Goal: Information Seeking & Learning: Learn about a topic

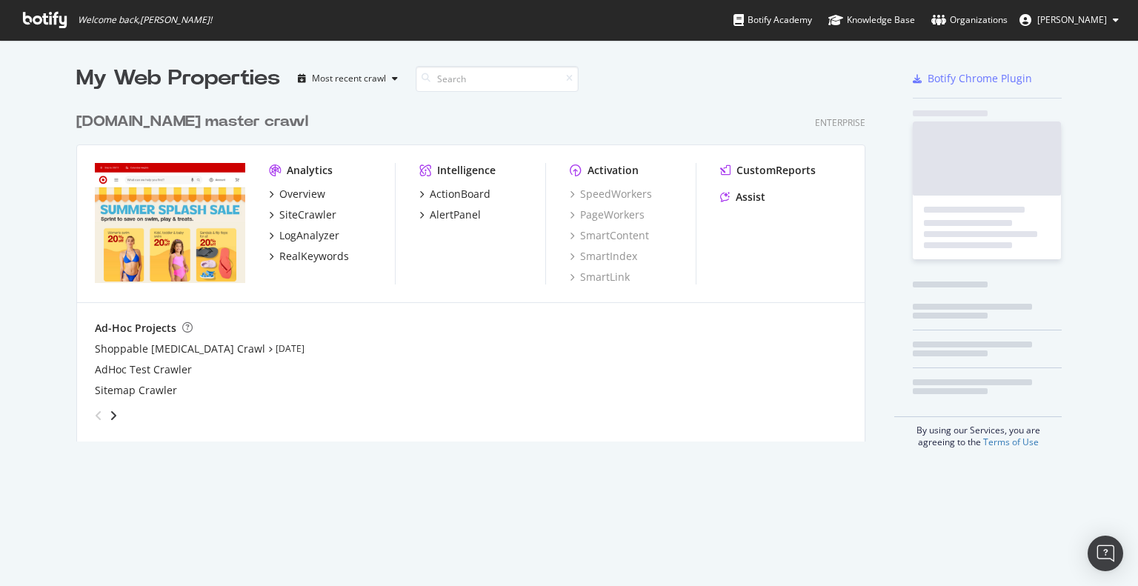
scroll to position [336, 790]
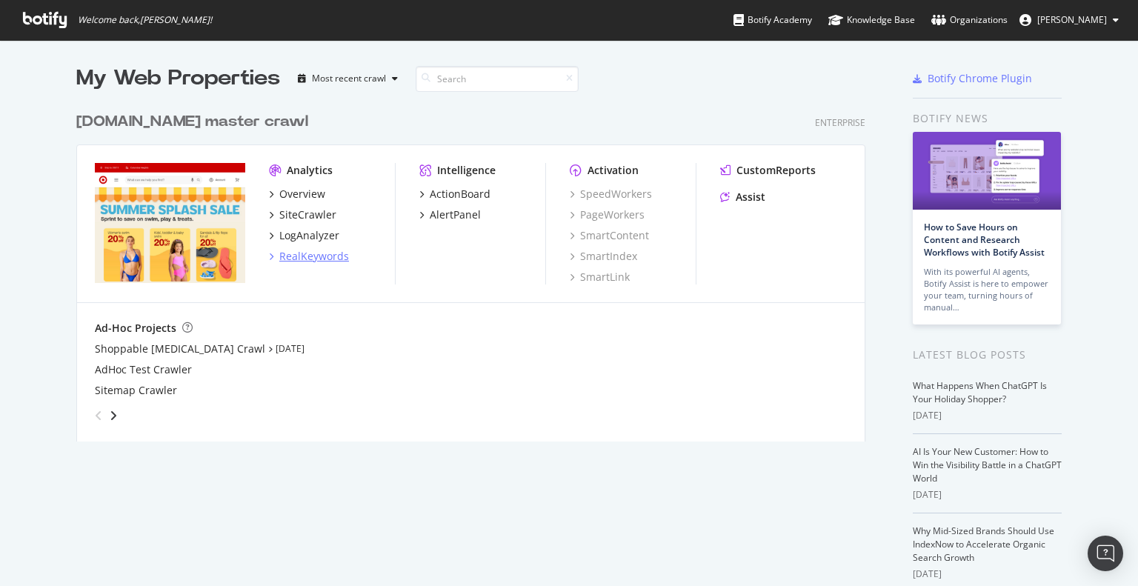
click at [315, 263] on div "Analytics Overview SiteCrawler LogAnalyzer RealKeywords" at bounding box center [332, 224] width 126 height 122
click at [317, 259] on div "RealKeywords" at bounding box center [314, 256] width 70 height 15
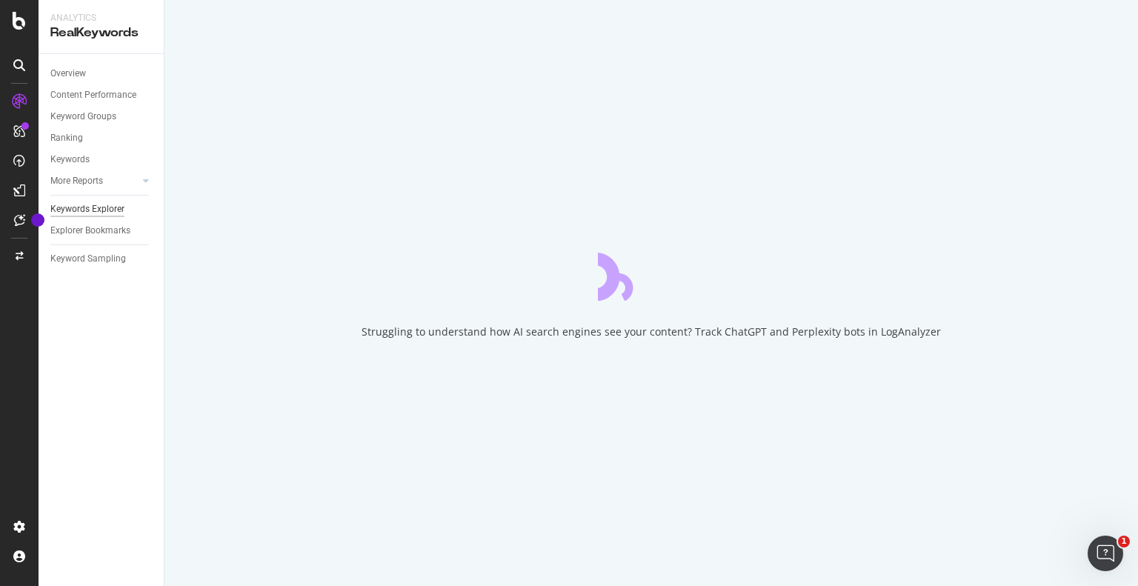
click at [101, 214] on div "Keywords Explorer" at bounding box center [87, 210] width 74 height 16
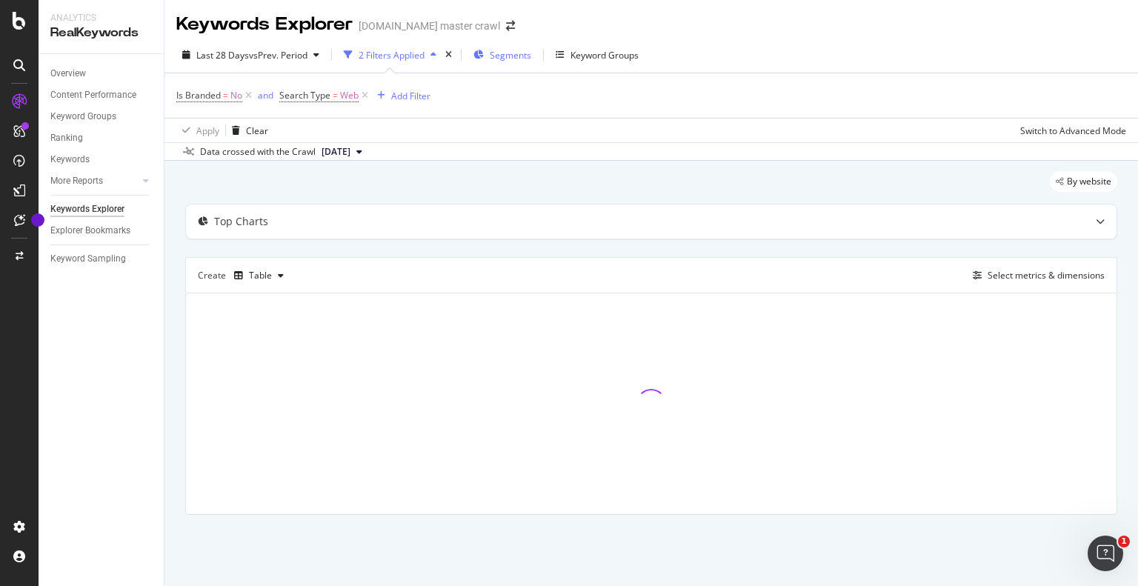
click at [519, 62] on div "Segments" at bounding box center [503, 55] width 58 height 22
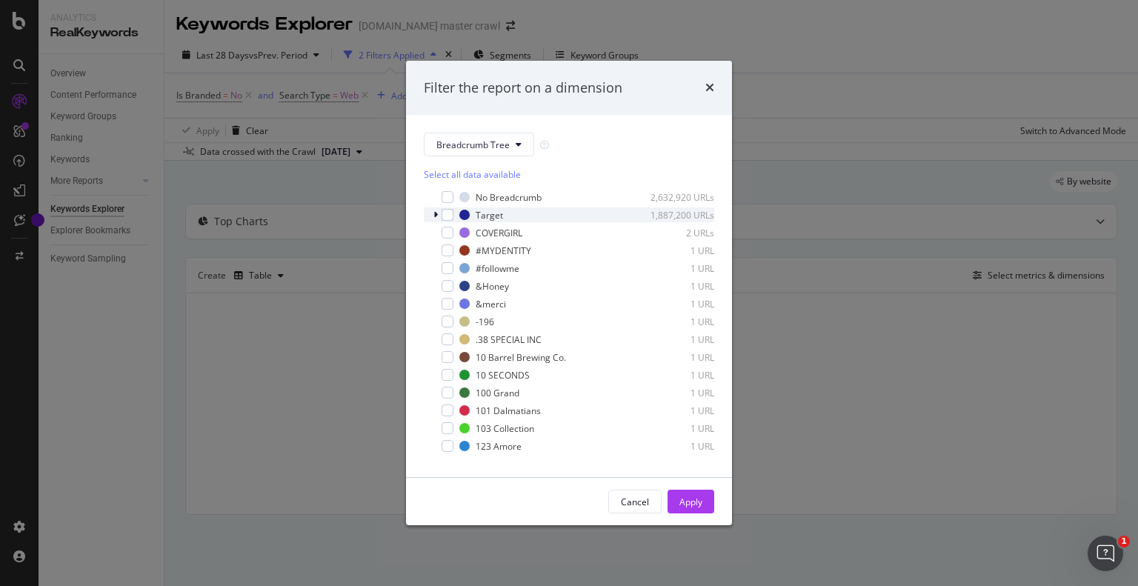
click at [439, 216] on div "modal" at bounding box center [437, 214] width 9 height 15
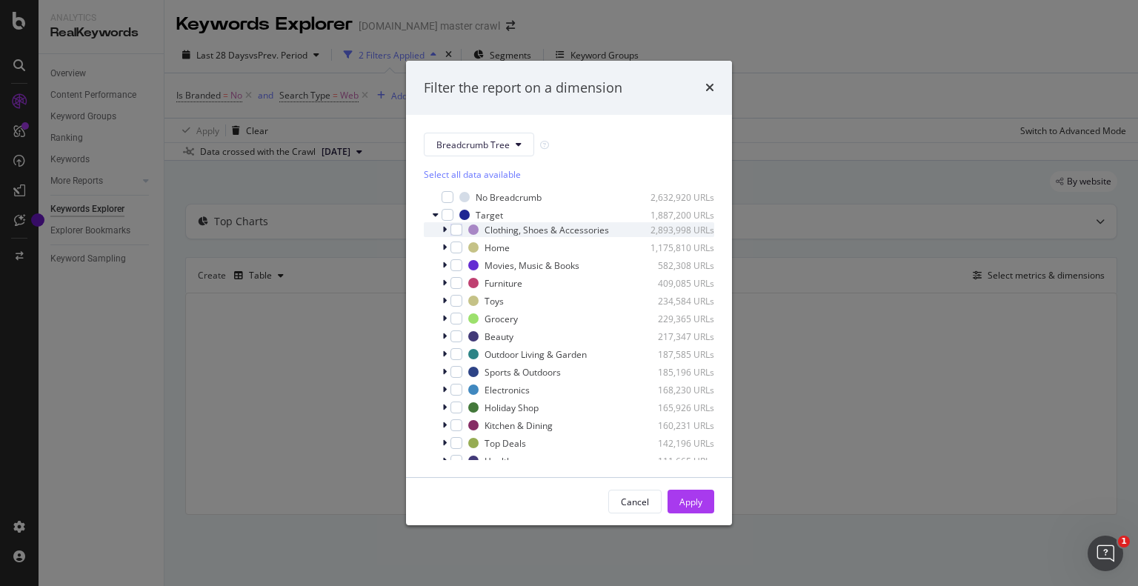
click at [443, 235] on div "modal" at bounding box center [446, 229] width 9 height 15
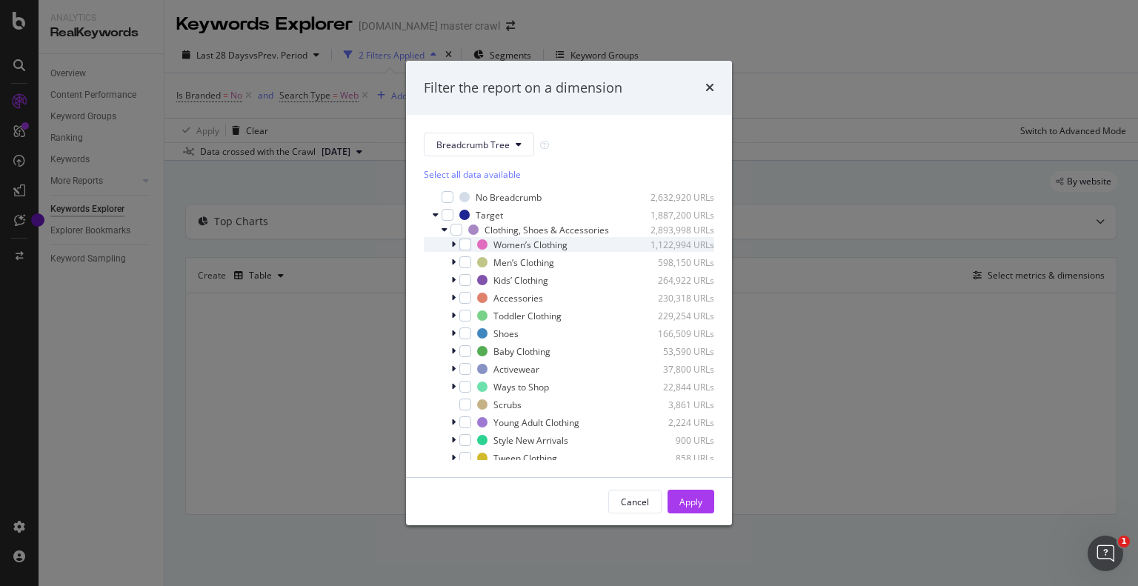
click at [454, 245] on icon "modal" at bounding box center [453, 244] width 4 height 9
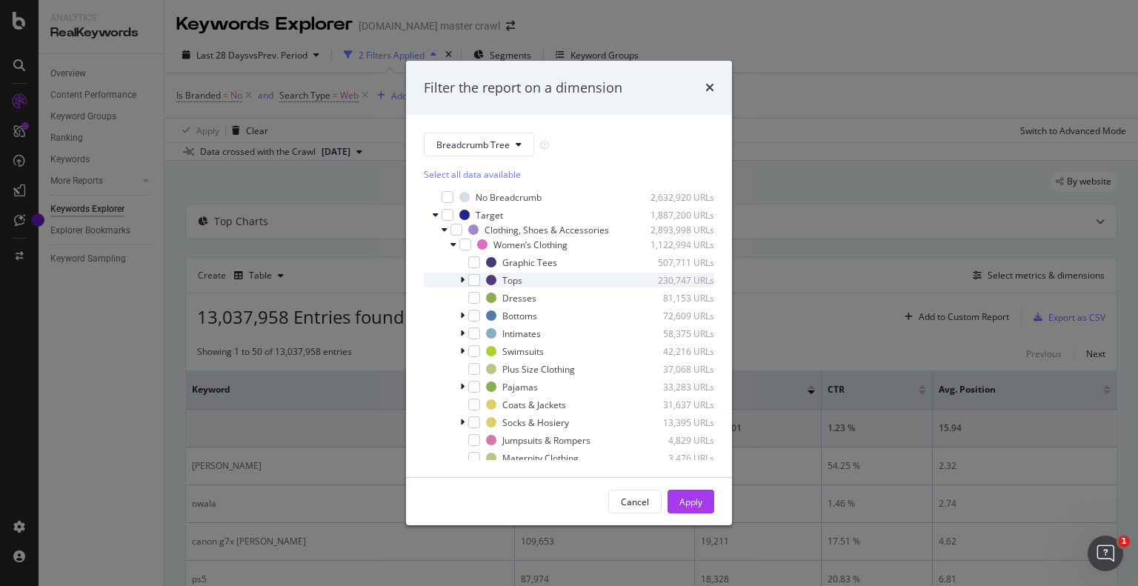
click at [461, 283] on icon "modal" at bounding box center [462, 280] width 4 height 9
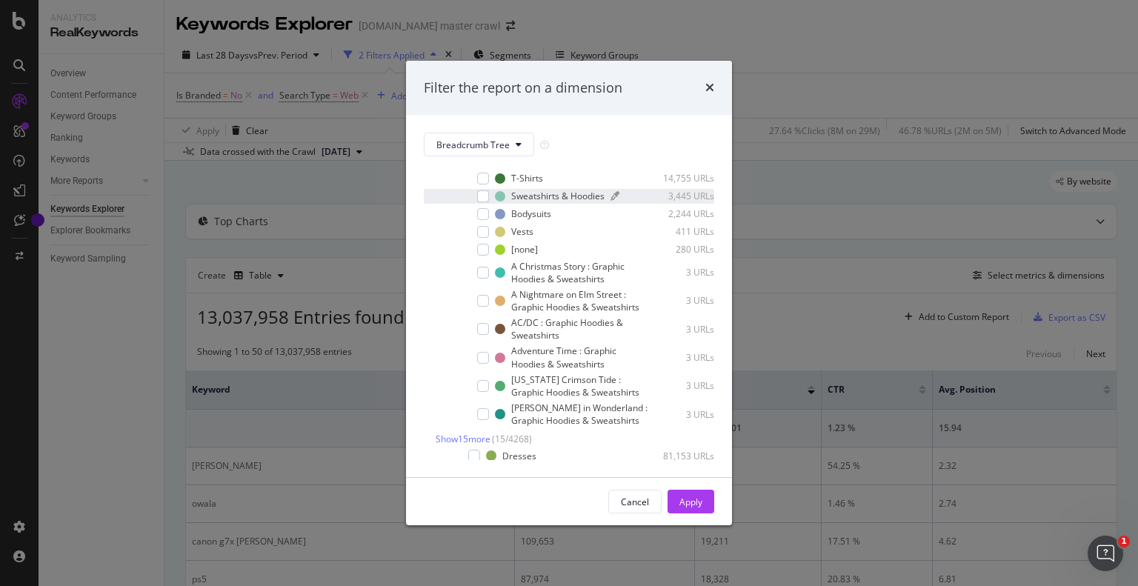
scroll to position [296, 0]
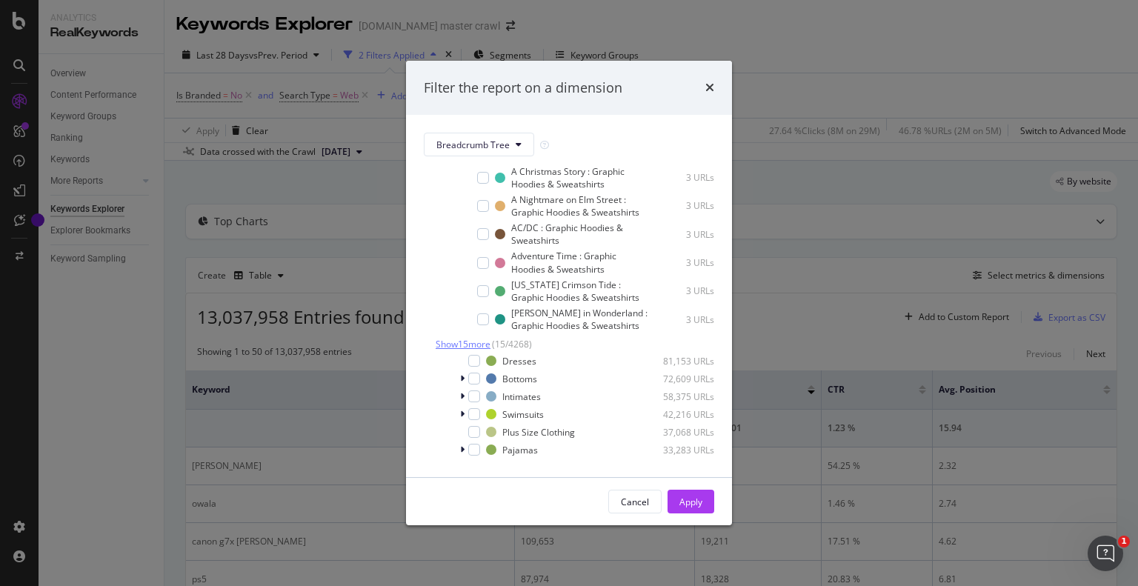
click at [465, 345] on span "Show 15 more" at bounding box center [463, 344] width 55 height 13
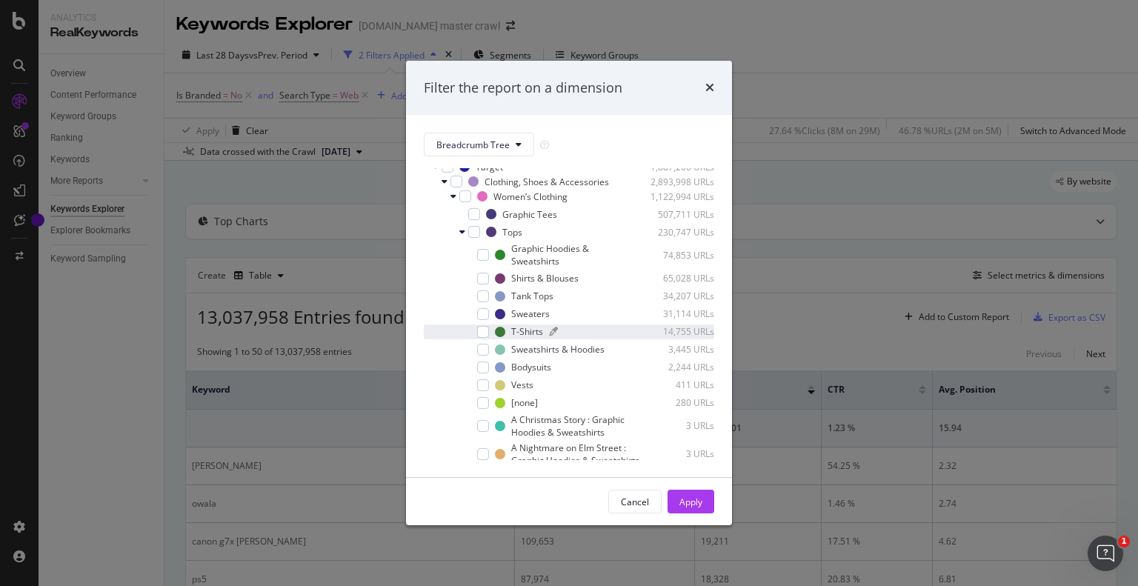
scroll to position [74, 0]
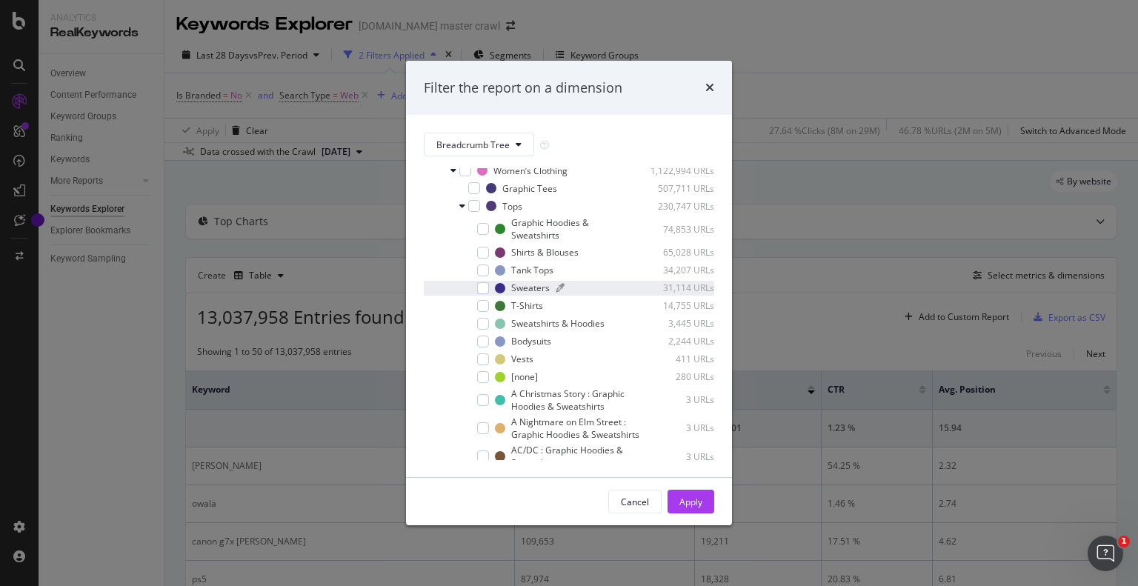
click at [553, 290] on div "Sweaters 31,114 URLs" at bounding box center [604, 288] width 219 height 13
click at [560, 290] on icon "modal" at bounding box center [560, 288] width 9 height 9
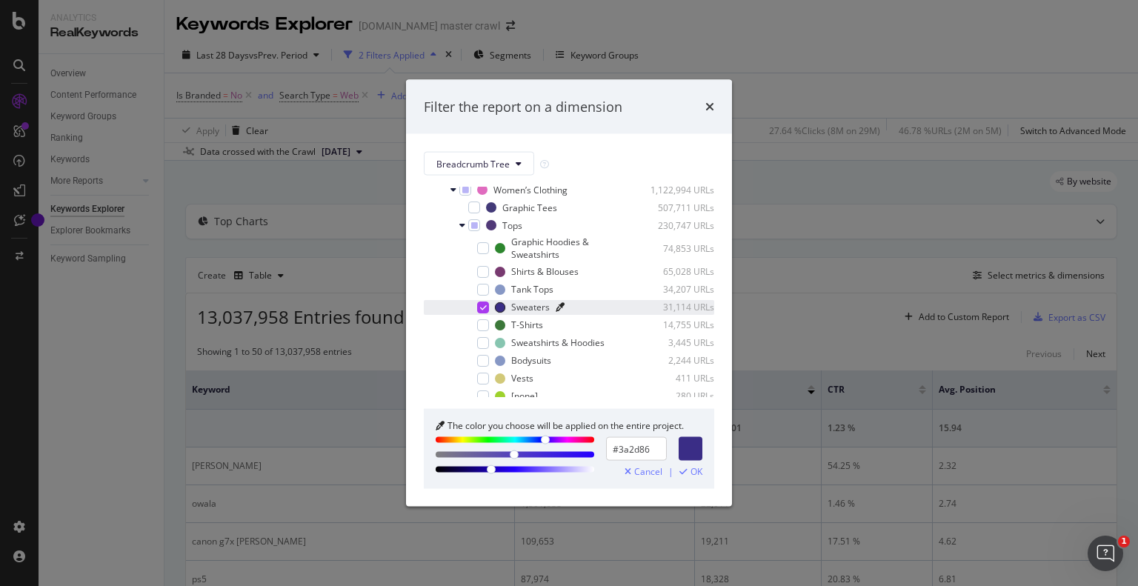
click at [553, 309] on div "Sweaters 31,114 URLs" at bounding box center [604, 307] width 219 height 13
click at [486, 307] on div "modal" at bounding box center [483, 307] width 12 height 12
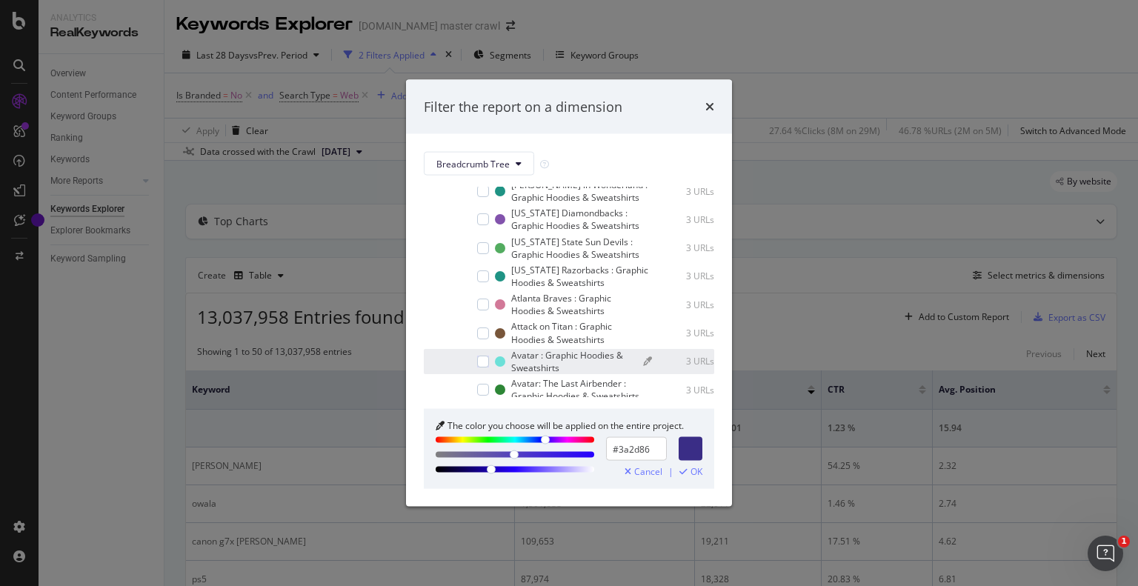
scroll to position [445, 0]
click at [651, 470] on span "Cancel" at bounding box center [648, 472] width 28 height 10
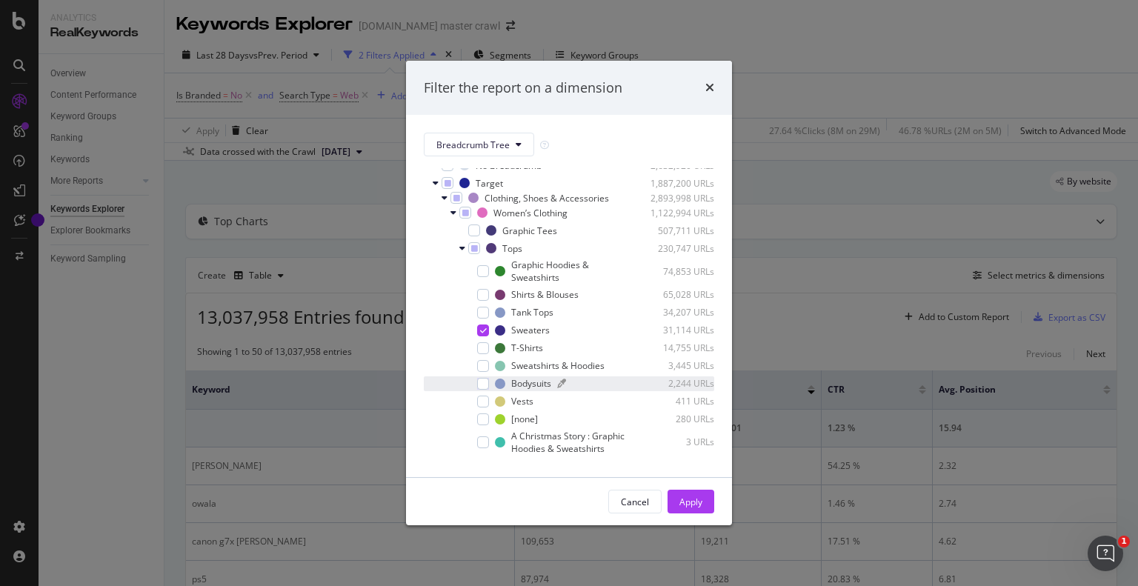
scroll to position [0, 0]
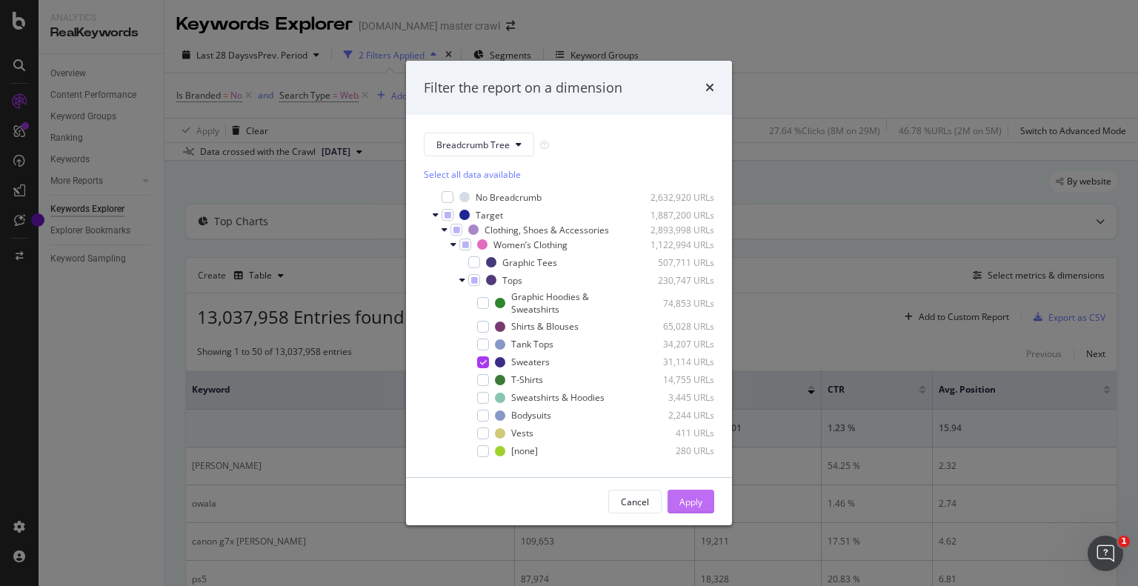
click at [691, 506] on div "Apply" at bounding box center [691, 502] width 23 height 13
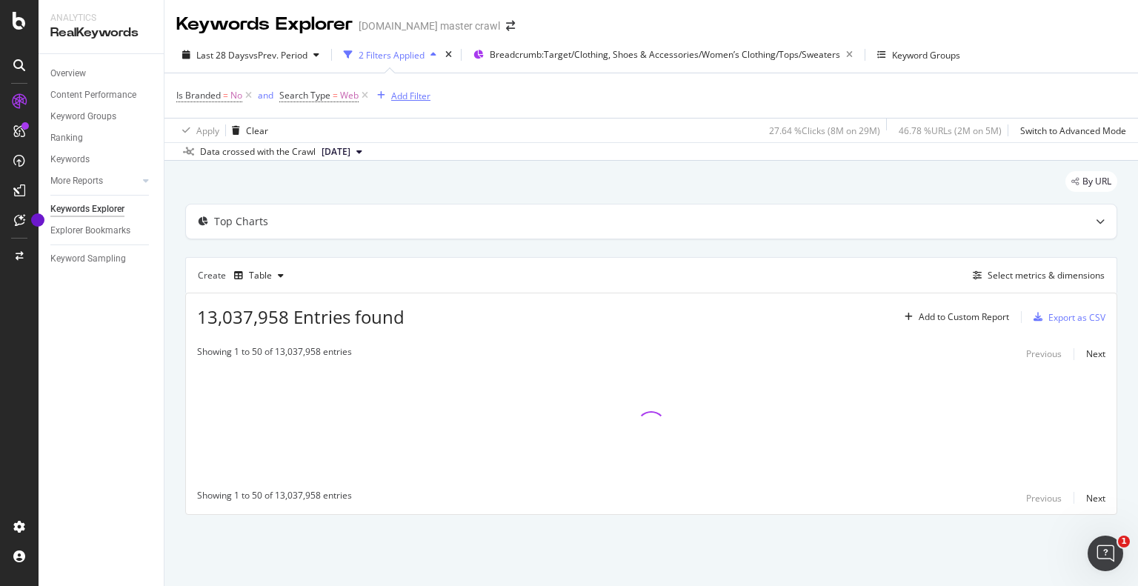
click at [413, 99] on div "Add Filter" at bounding box center [410, 96] width 39 height 13
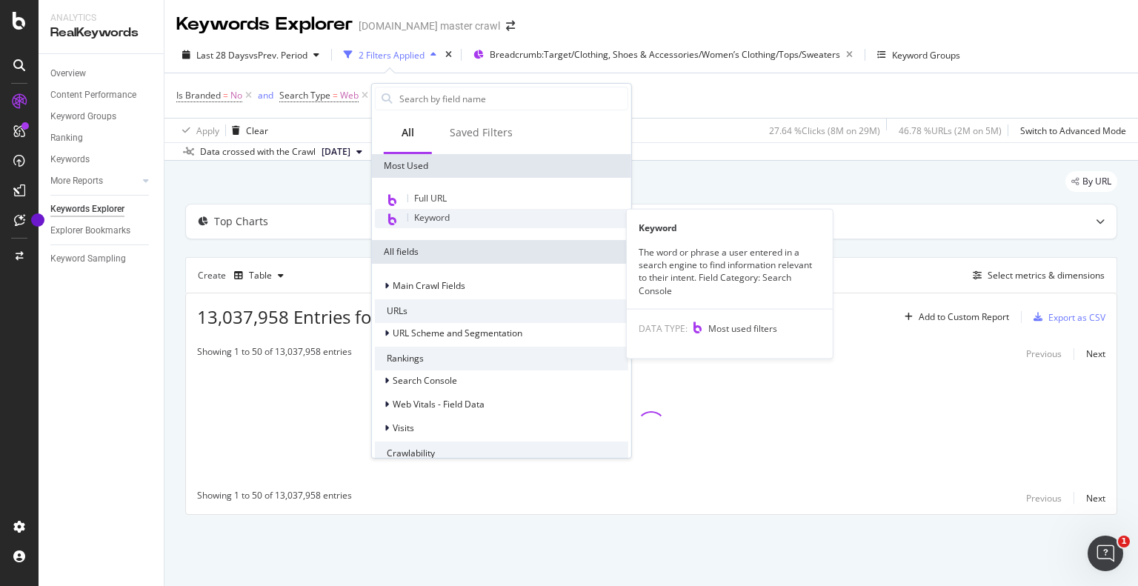
click at [468, 221] on div "Keyword" at bounding box center [501, 218] width 253 height 19
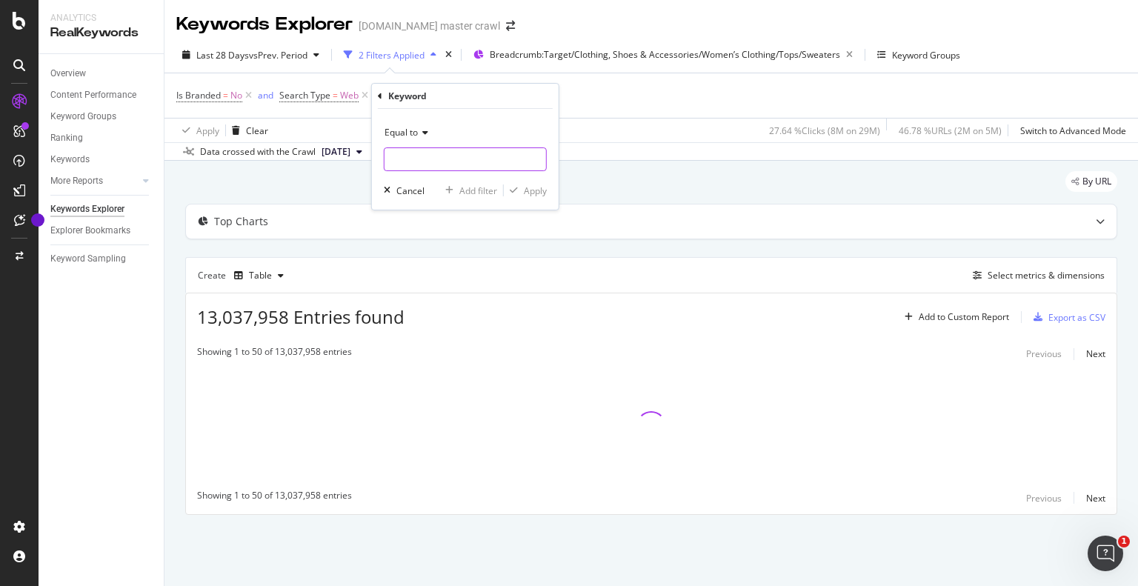
click at [456, 162] on input "text" at bounding box center [466, 159] width 162 height 24
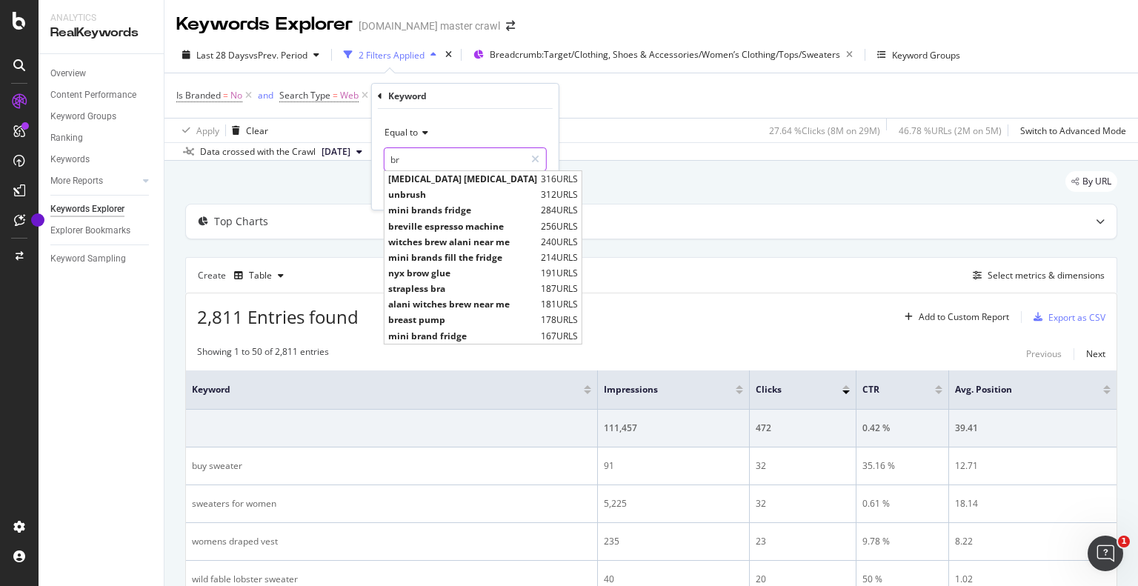
type input "b"
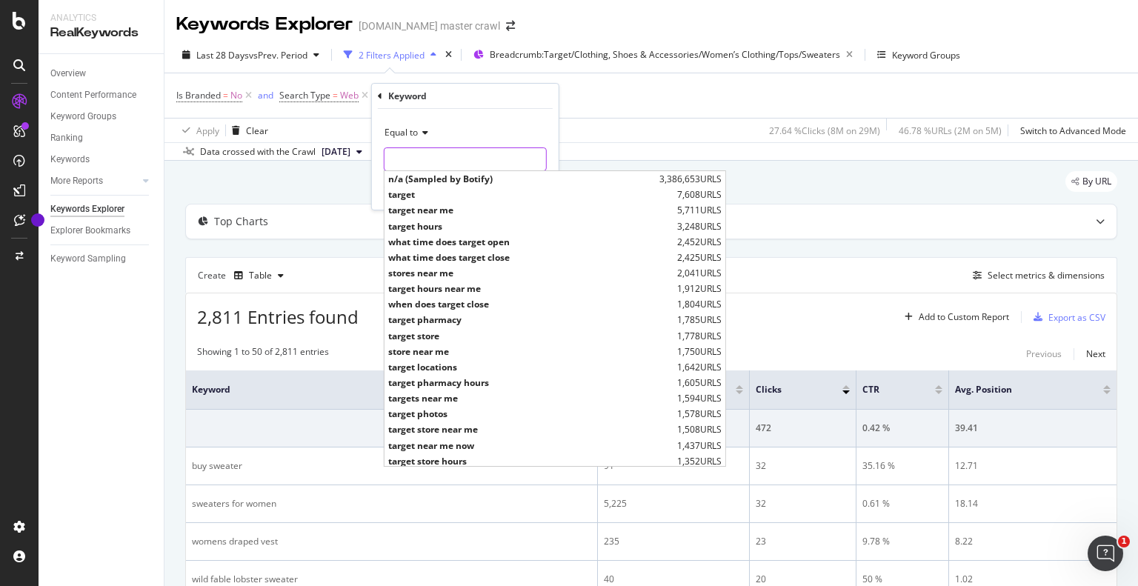
type input "a"
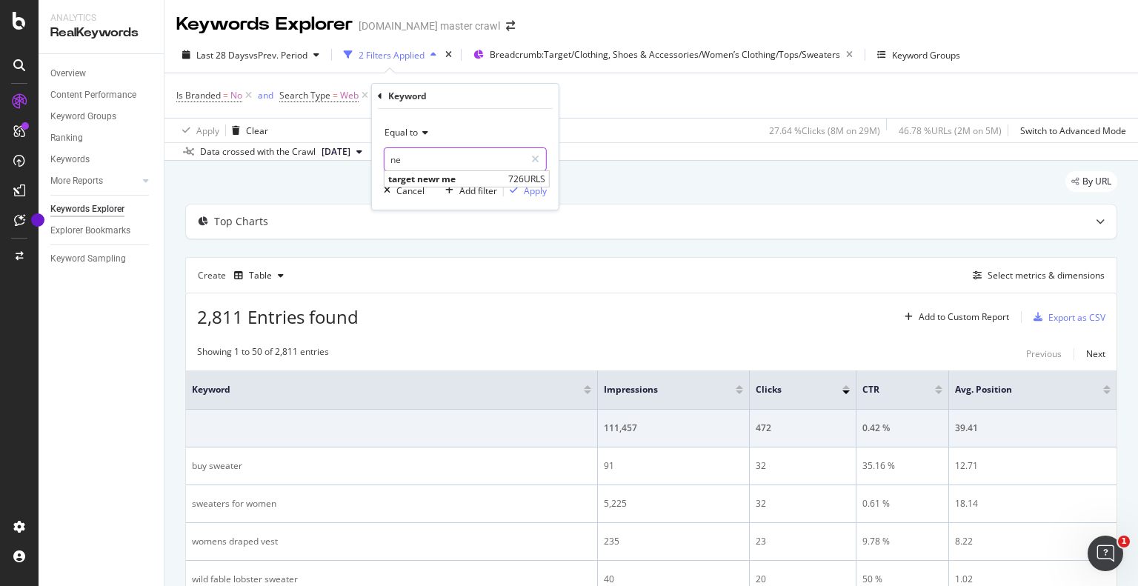
type input "n"
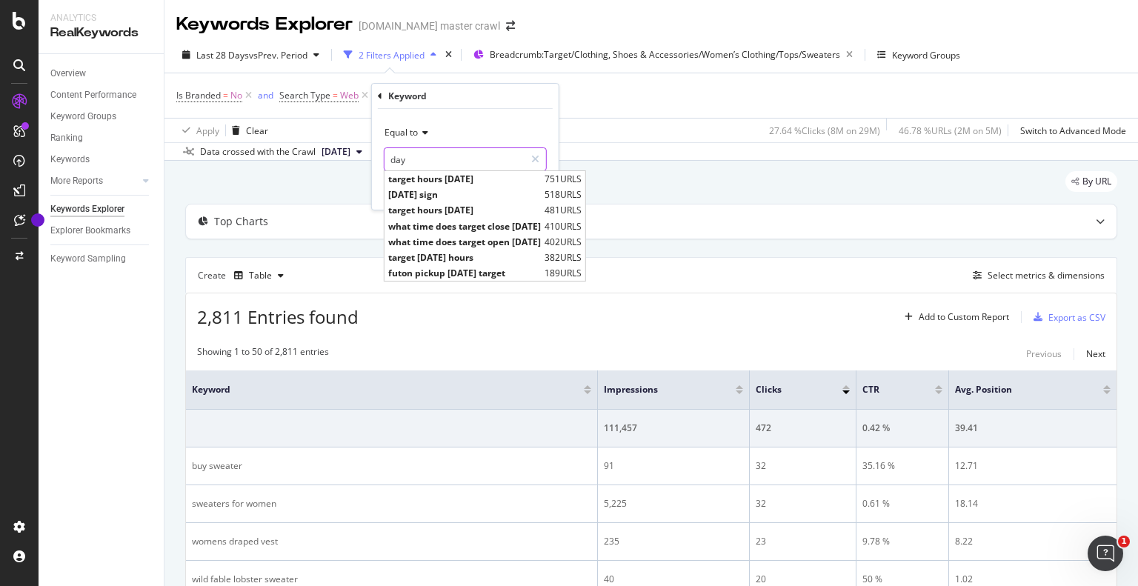
type input "day"
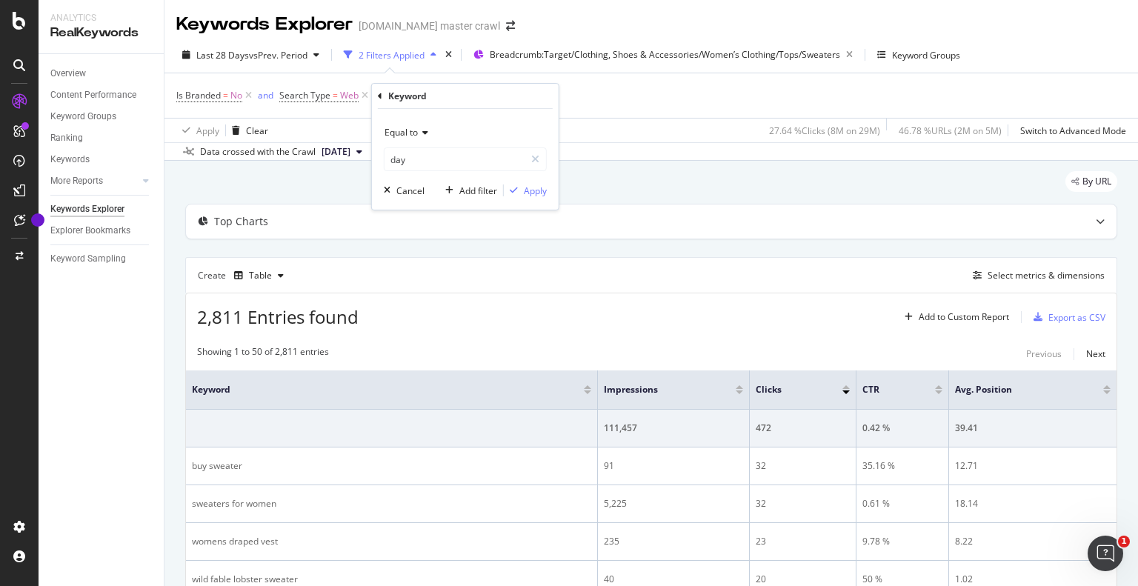
click at [425, 133] on icon at bounding box center [423, 132] width 10 height 9
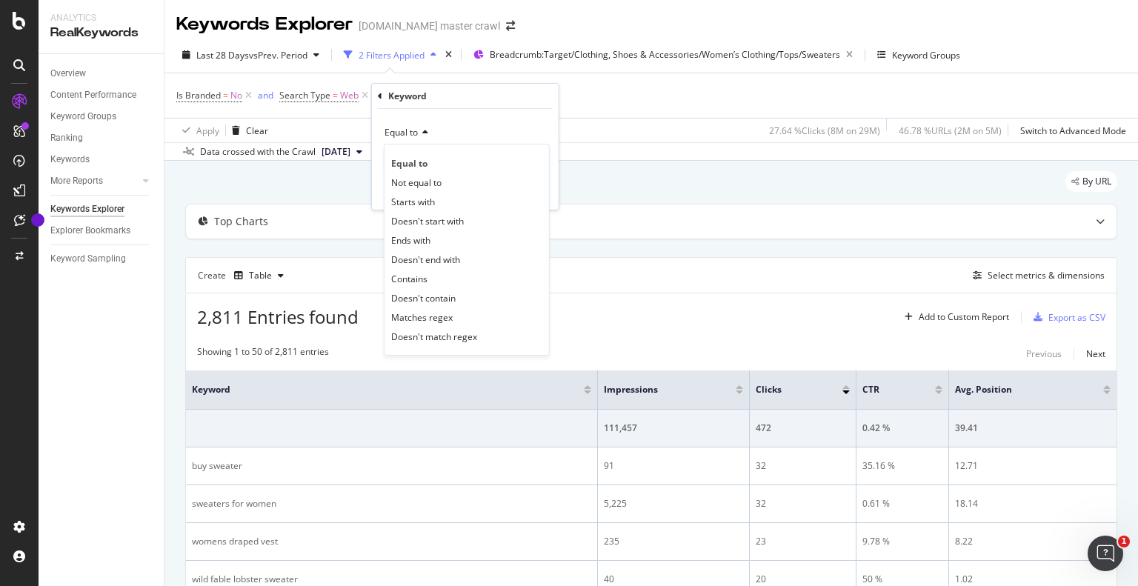
click at [604, 138] on div "Apply Clear 27.64 % Clicks ( 8M on 29M ) 46.78 % URLs ( 2M on 5M ) Switch to Ad…" at bounding box center [652, 130] width 974 height 24
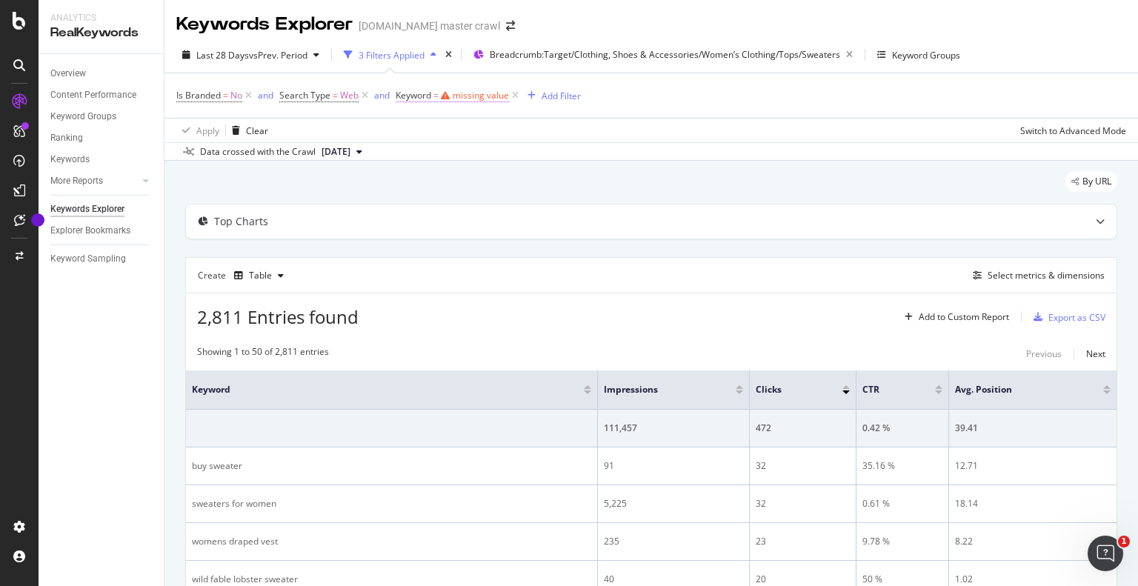
click at [475, 96] on div "missing value" at bounding box center [481, 95] width 56 height 13
click at [443, 133] on icon at bounding box center [447, 130] width 10 height 9
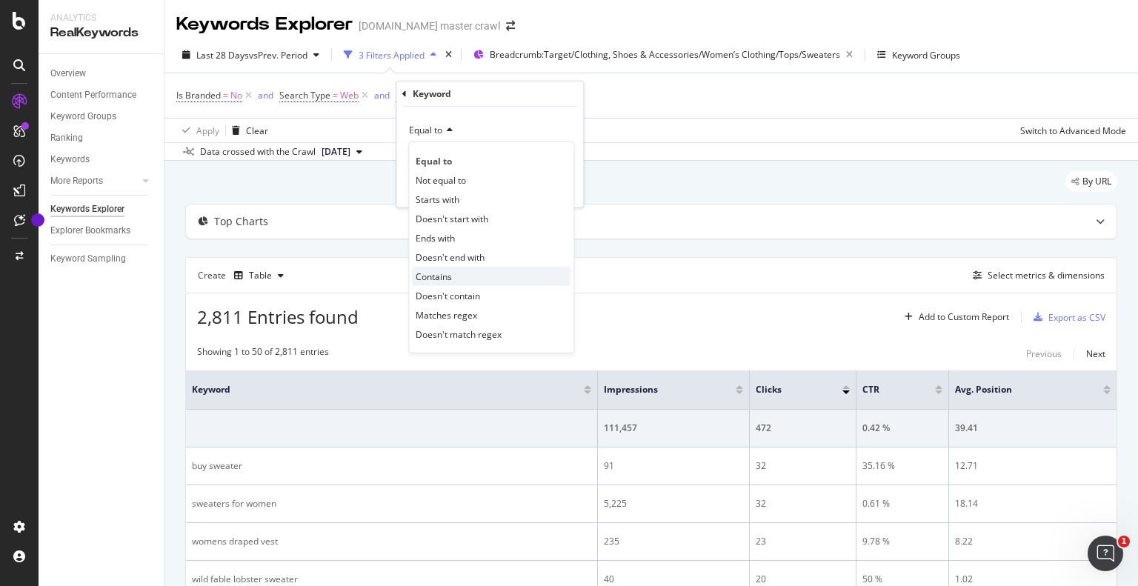
click at [474, 275] on div "Contains" at bounding box center [491, 276] width 159 height 19
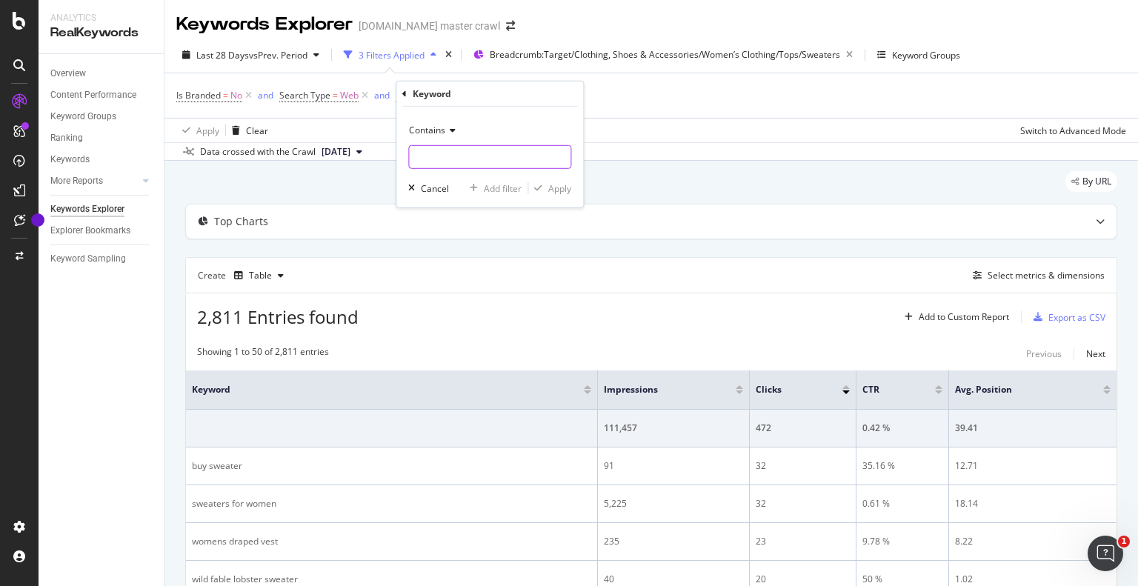
click at [454, 162] on input "text" at bounding box center [490, 157] width 162 height 24
type input "a new day"
click at [564, 194] on div "Apply" at bounding box center [549, 188] width 43 height 13
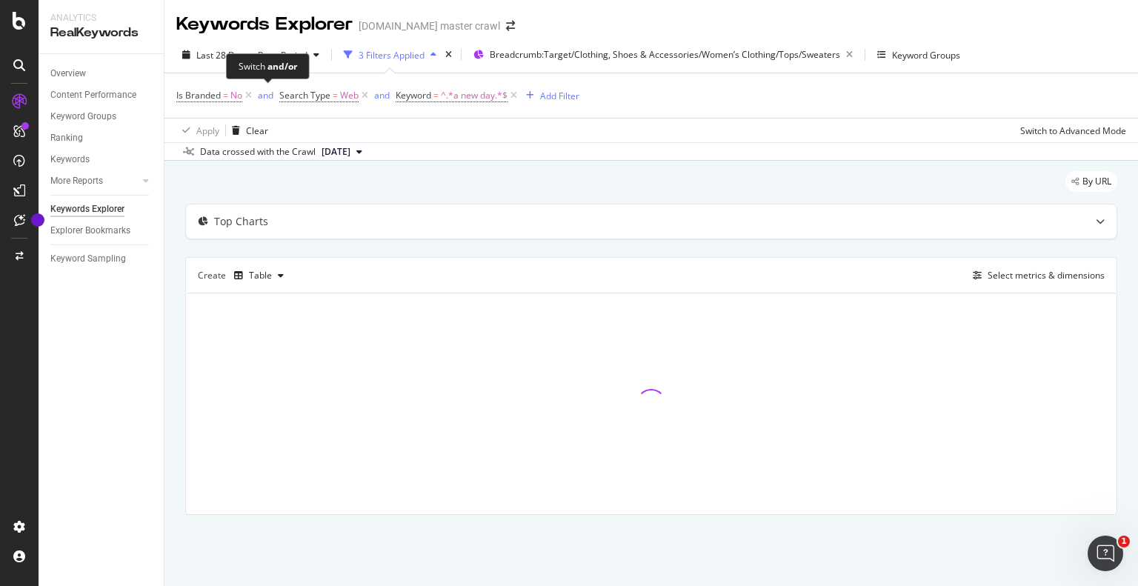
click at [275, 57] on div "Switch and/or" at bounding box center [268, 66] width 84 height 26
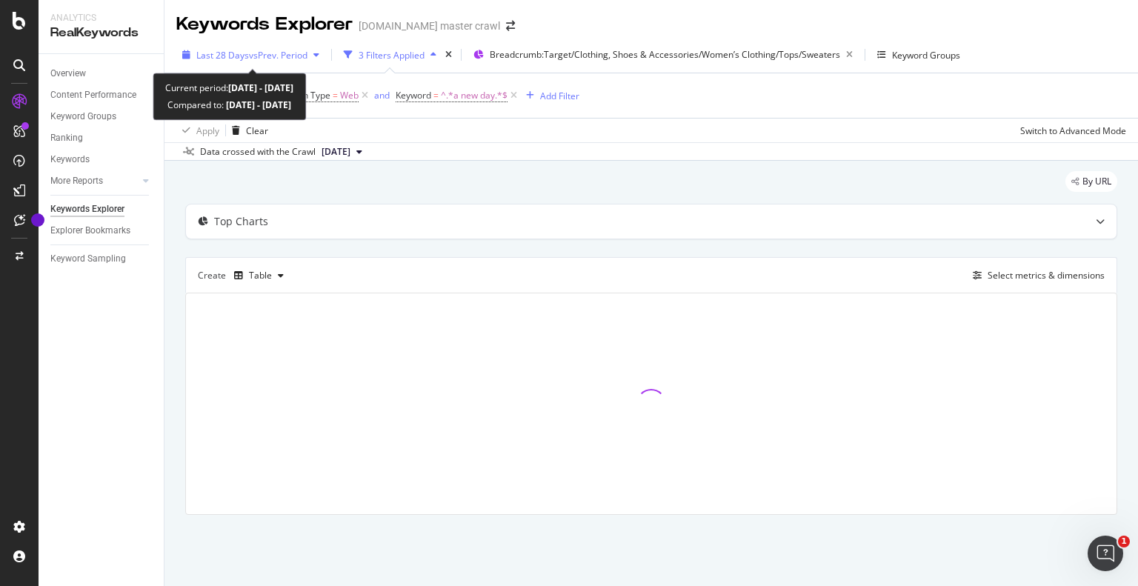
click at [317, 55] on icon "button" at bounding box center [316, 54] width 6 height 9
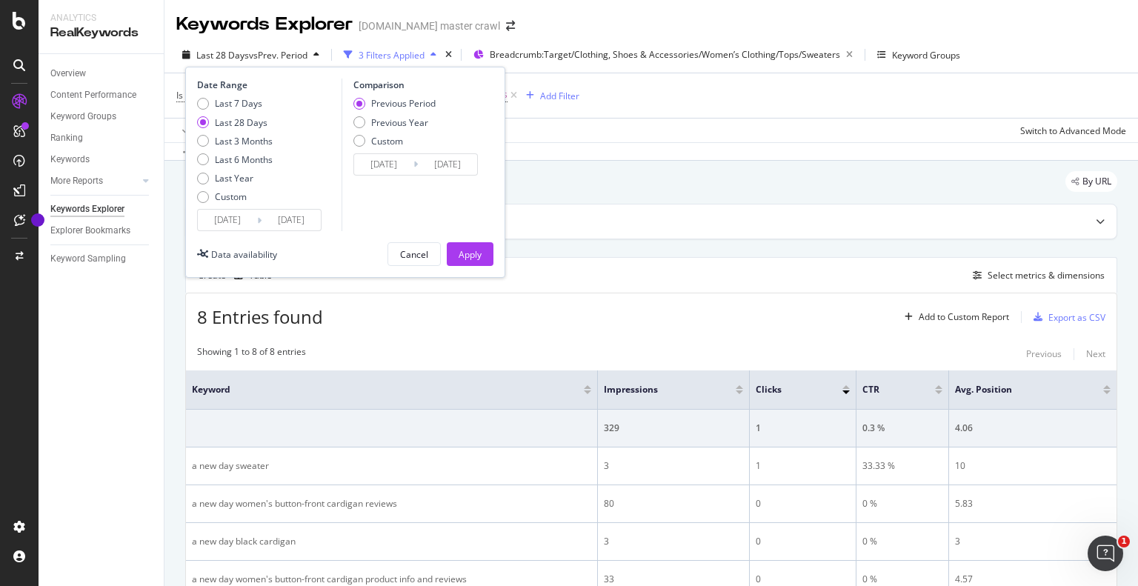
click at [248, 219] on input "[DATE]" at bounding box center [227, 220] width 59 height 21
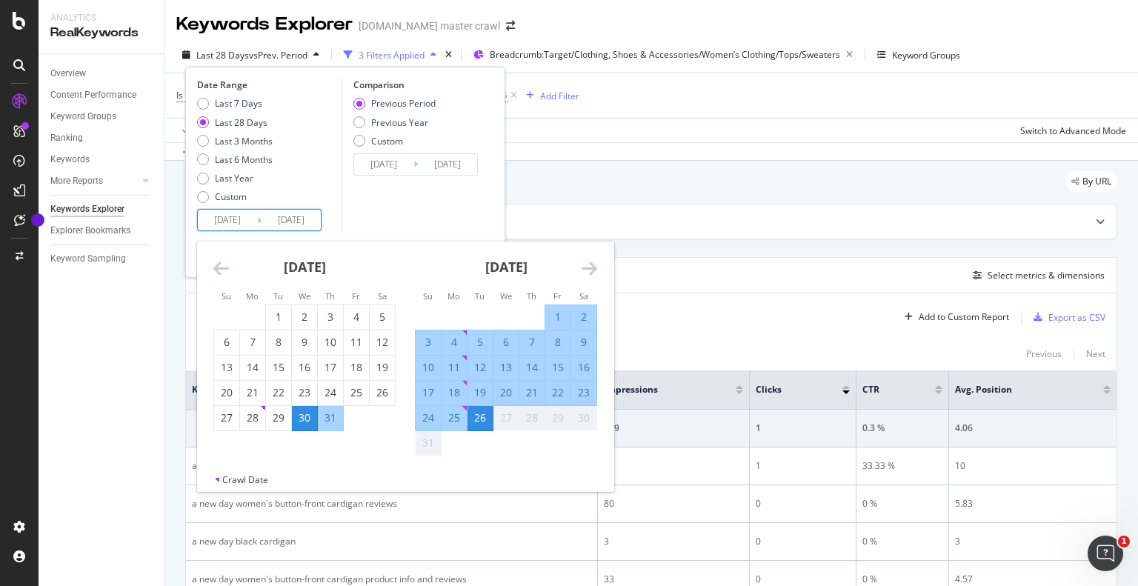
click at [226, 272] on icon "Move backward to switch to the previous month." at bounding box center [221, 268] width 16 height 18
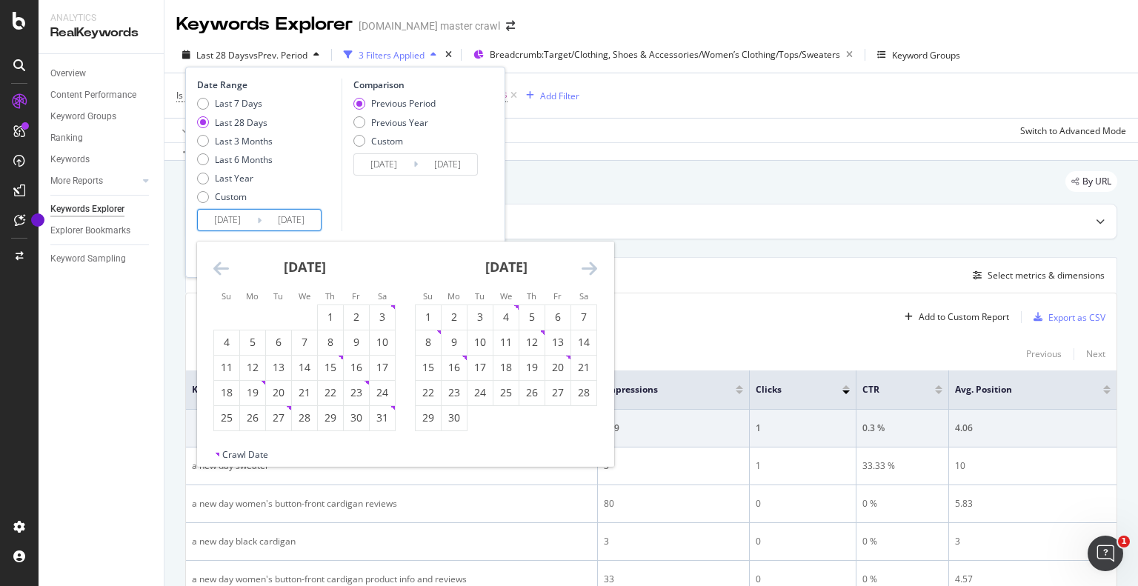
click at [226, 272] on icon "Move backward to switch to the previous month." at bounding box center [221, 268] width 16 height 18
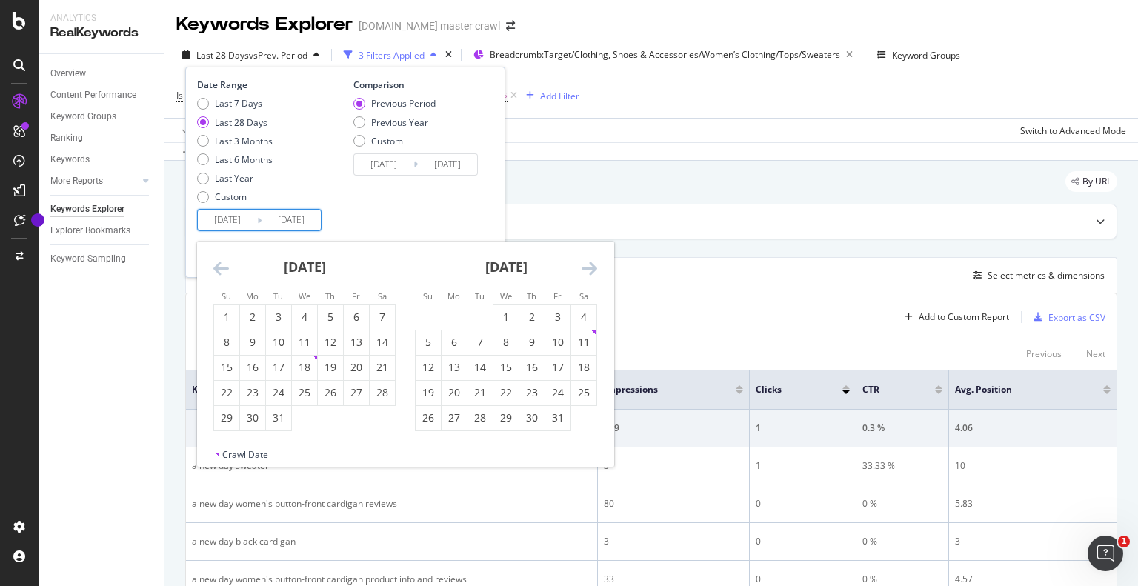
click at [226, 272] on icon "Move backward to switch to the previous month." at bounding box center [221, 268] width 16 height 18
click at [412, 326] on div "[DATE] 1 2 3 4 5 6 7 8 9 10 11 12 13 14 15 16 17 18 19 20 21 22 23 24 25 26 27 …" at bounding box center [506, 337] width 202 height 190
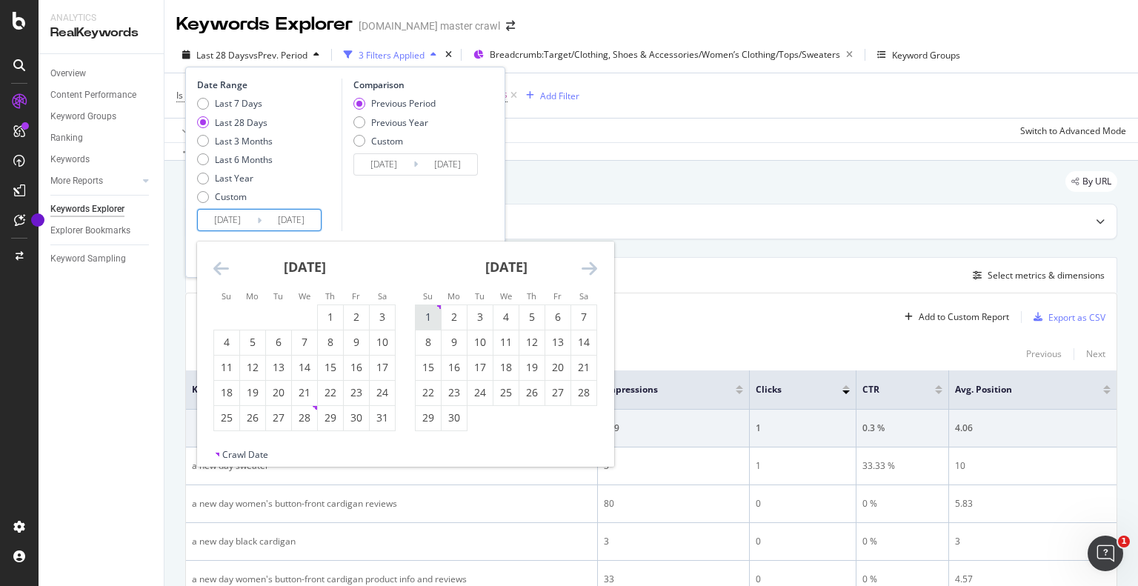
click at [427, 320] on div "1" at bounding box center [428, 317] width 25 height 15
type input "[DATE]"
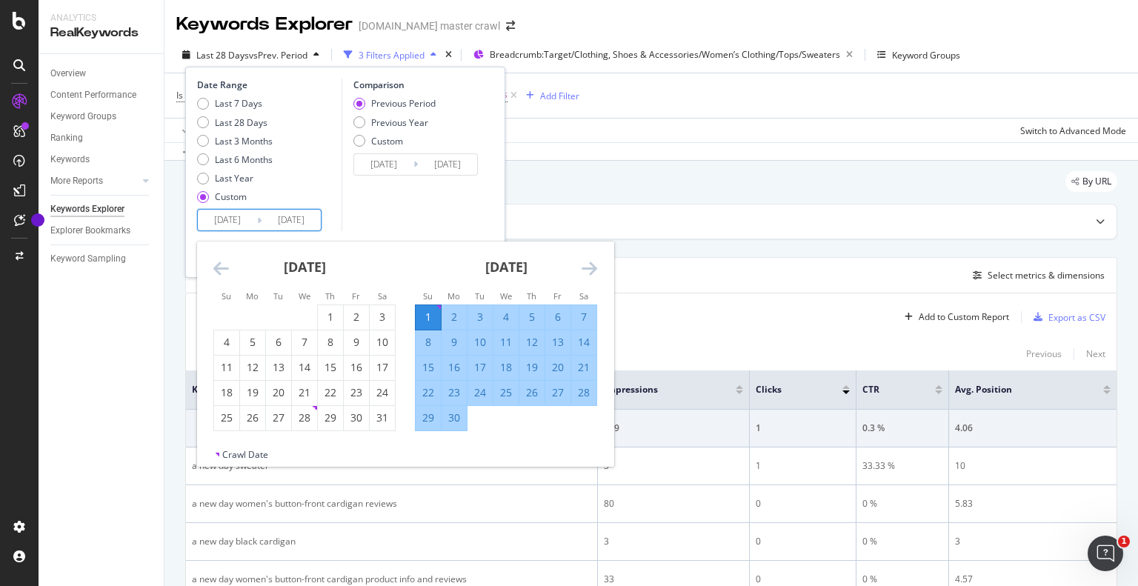
click at [584, 268] on icon "Move forward to switch to the next month." at bounding box center [590, 268] width 16 height 18
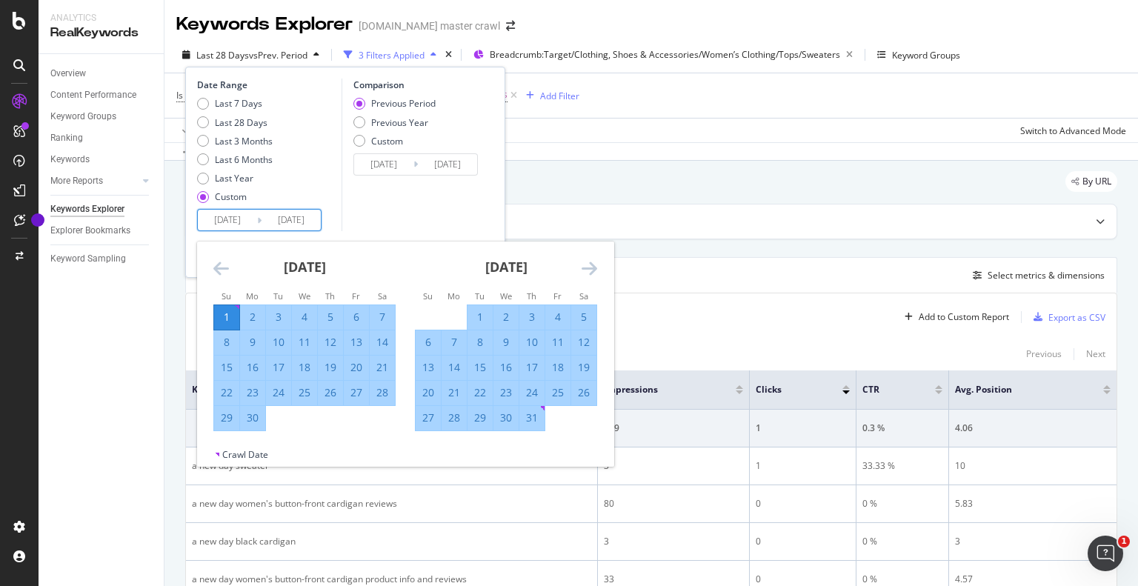
click at [584, 268] on icon "Move forward to switch to the next month." at bounding box center [590, 268] width 16 height 18
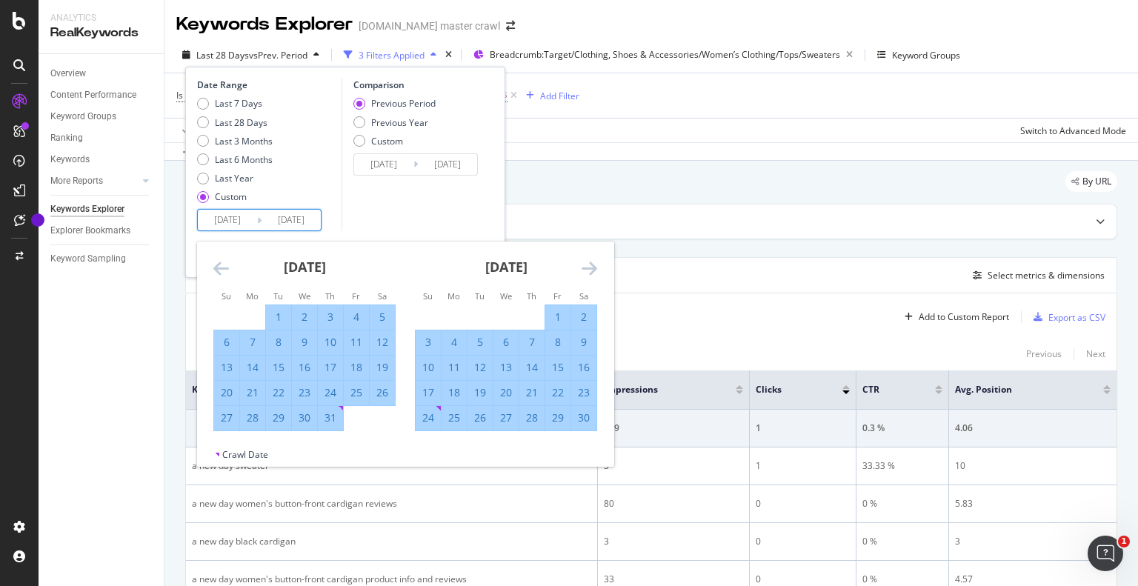
click at [584, 268] on icon "Move forward to switch to the next month." at bounding box center [590, 268] width 16 height 18
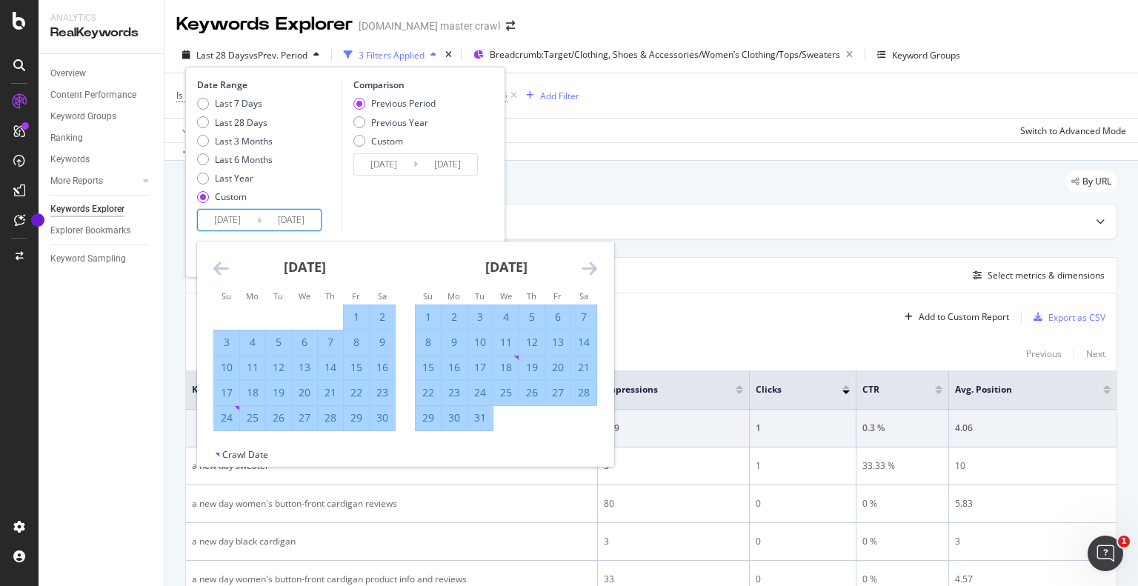
click at [590, 264] on icon "Move forward to switch to the next month." at bounding box center [590, 268] width 16 height 18
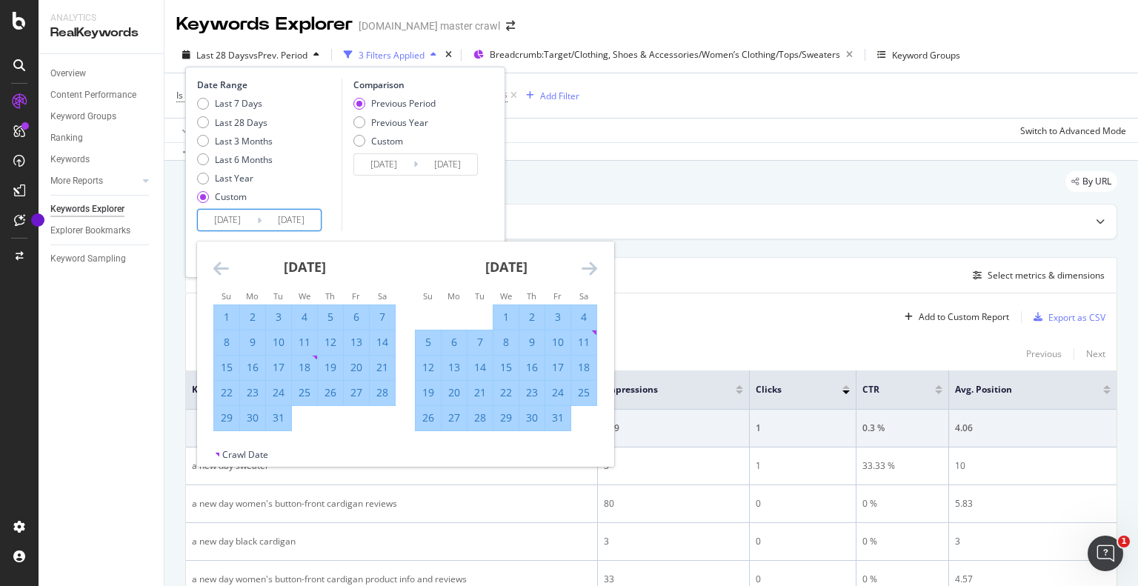
click at [582, 316] on div "4" at bounding box center [583, 317] width 25 height 15
type input "[DATE]"
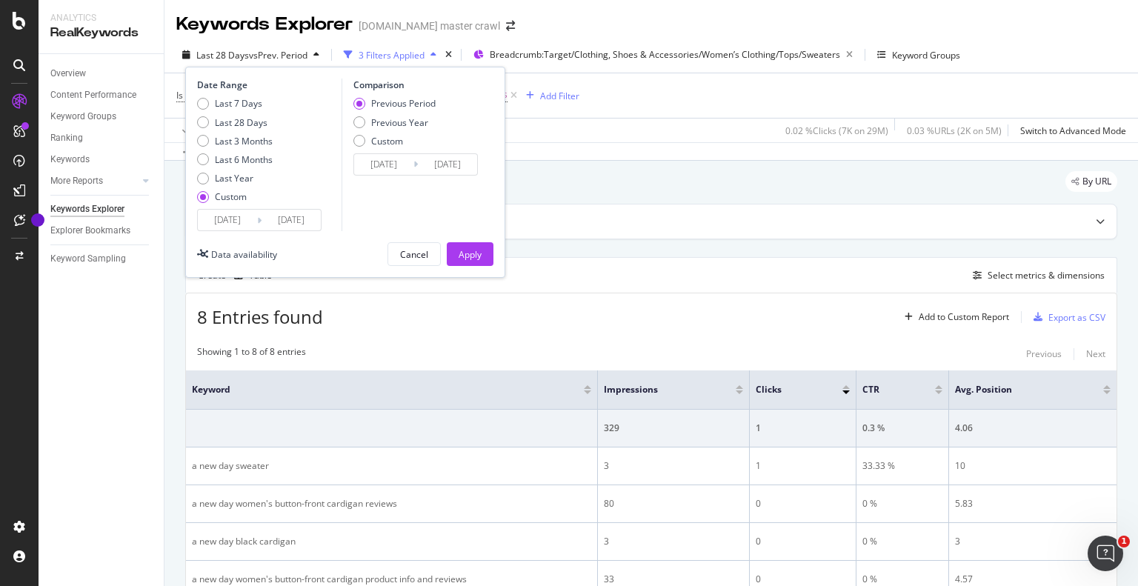
click at [389, 147] on div "Previous Period Previous Year Custom" at bounding box center [394, 125] width 82 height 56
click at [386, 139] on div "Custom" at bounding box center [387, 141] width 32 height 13
click at [395, 167] on input "[DATE]" at bounding box center [383, 164] width 59 height 21
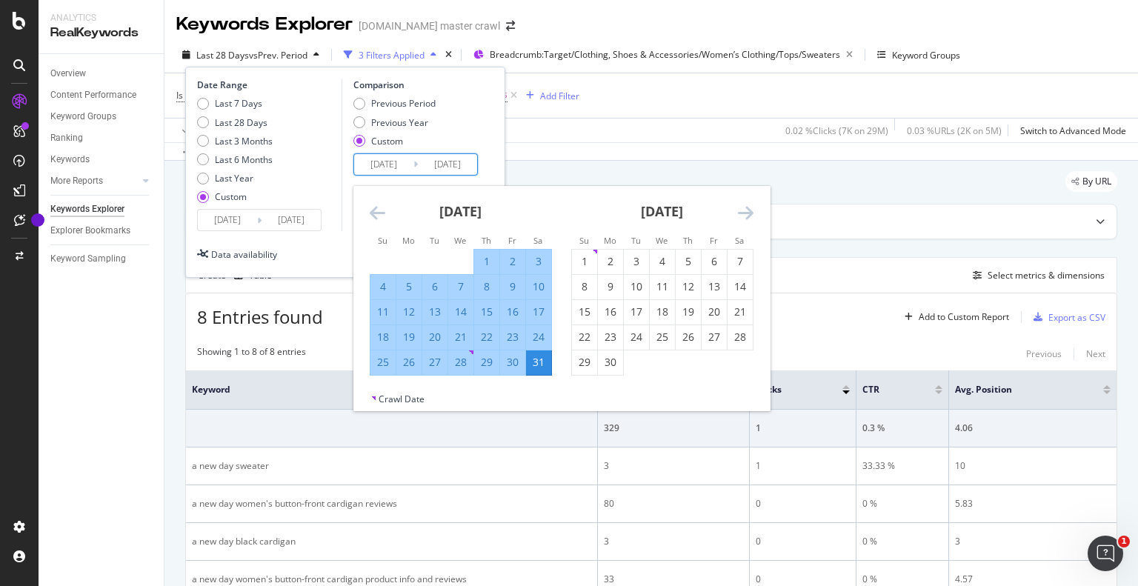
click at [382, 213] on icon "Move backward to switch to the previous month." at bounding box center [378, 213] width 16 height 18
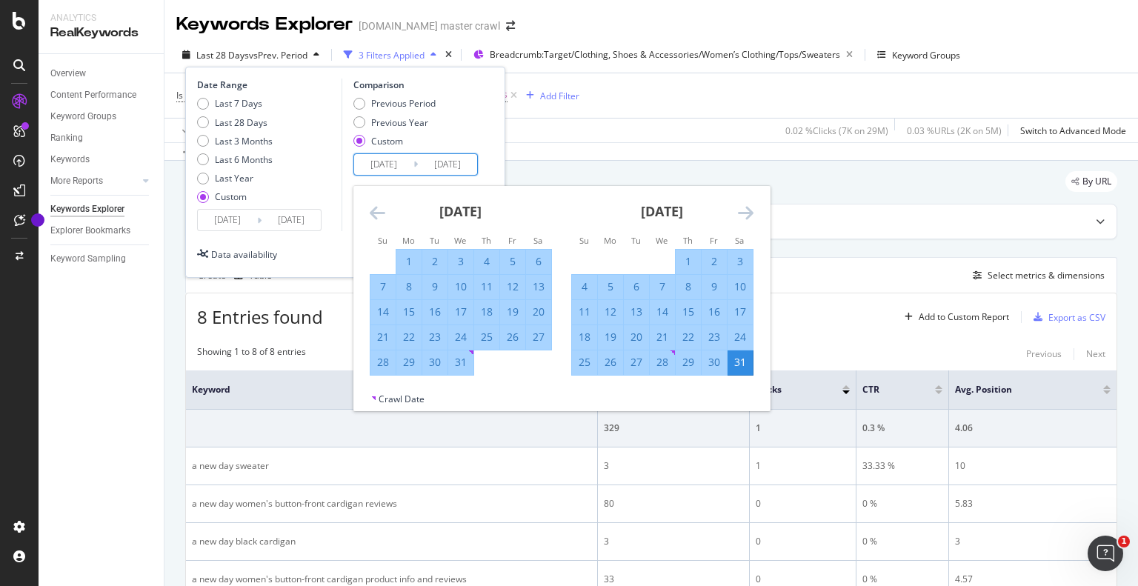
click at [382, 213] on icon "Move backward to switch to the previous month." at bounding box center [378, 213] width 16 height 18
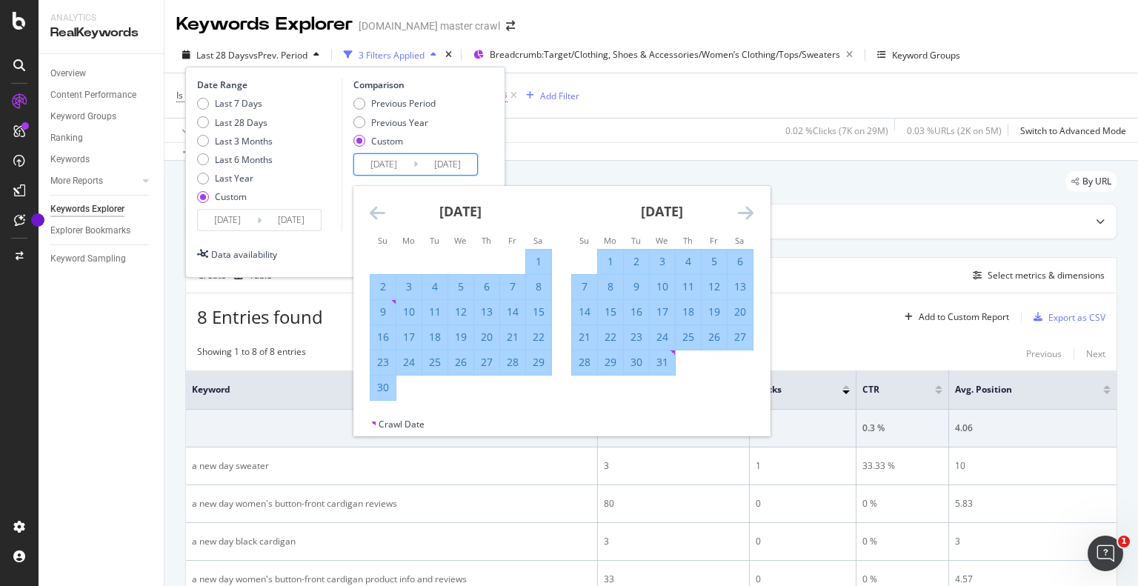
click at [382, 213] on icon "Move backward to switch to the previous month." at bounding box center [378, 213] width 16 height 18
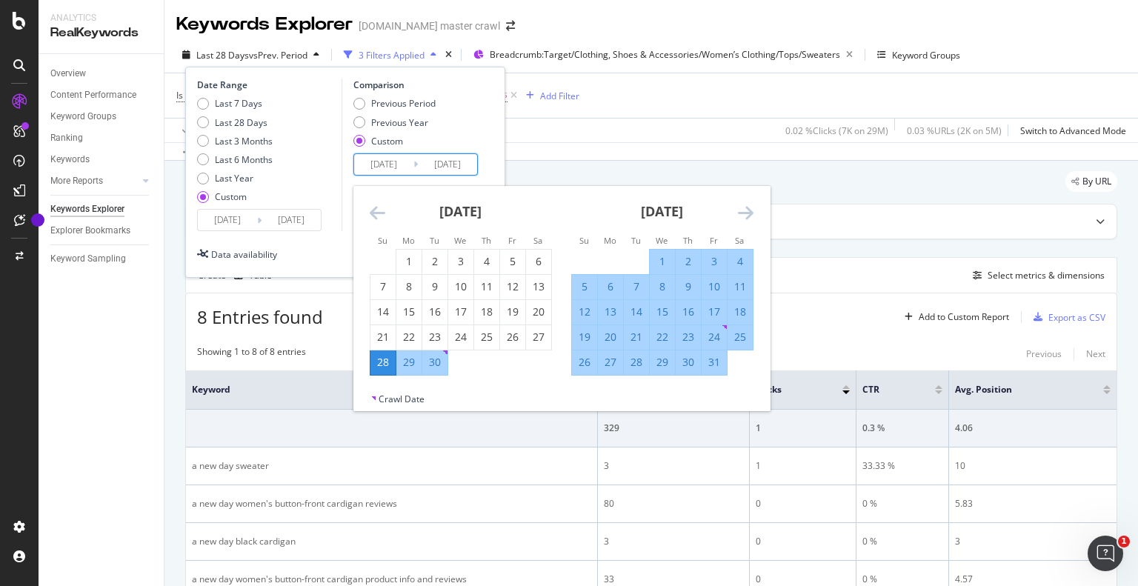
click at [382, 213] on icon "Move backward to switch to the previous month." at bounding box center [378, 213] width 16 height 18
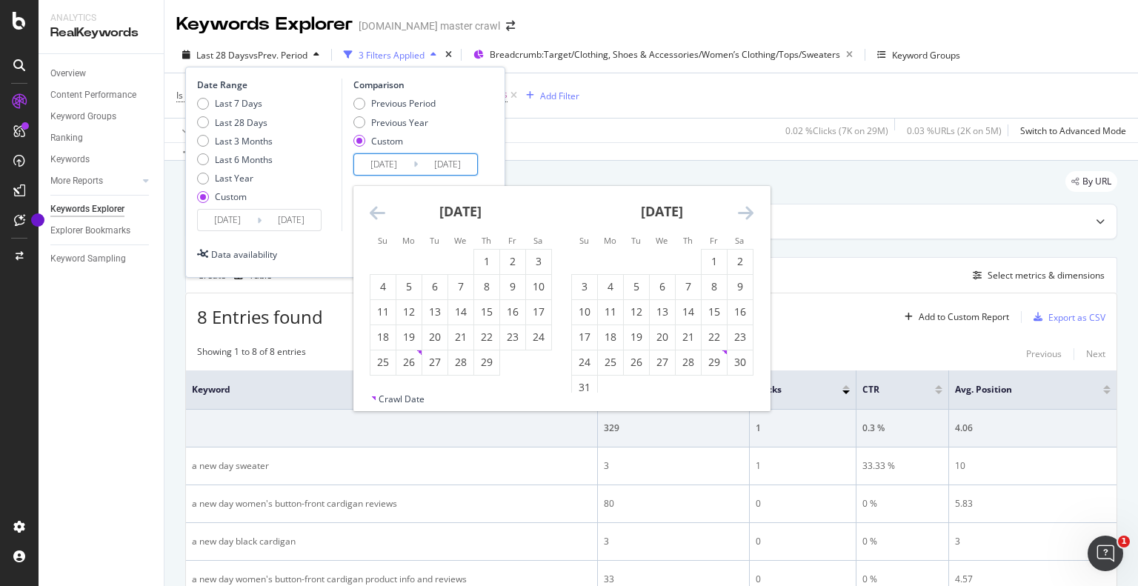
click at [382, 213] on icon "Move backward to switch to the previous month." at bounding box center [378, 213] width 16 height 18
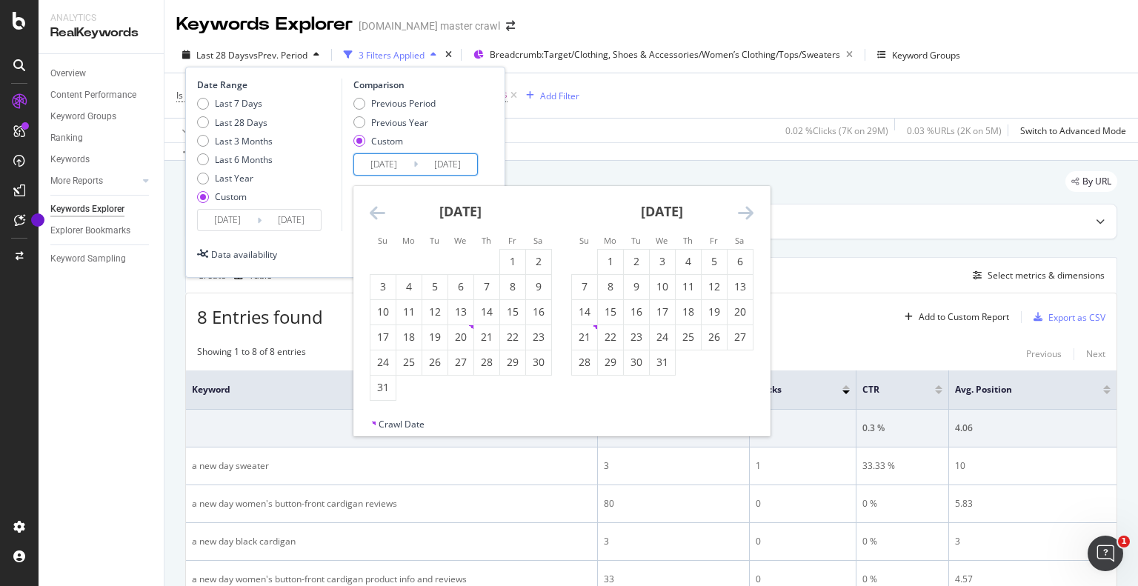
click at [382, 213] on icon "Move backward to switch to the previous month." at bounding box center [378, 213] width 16 height 18
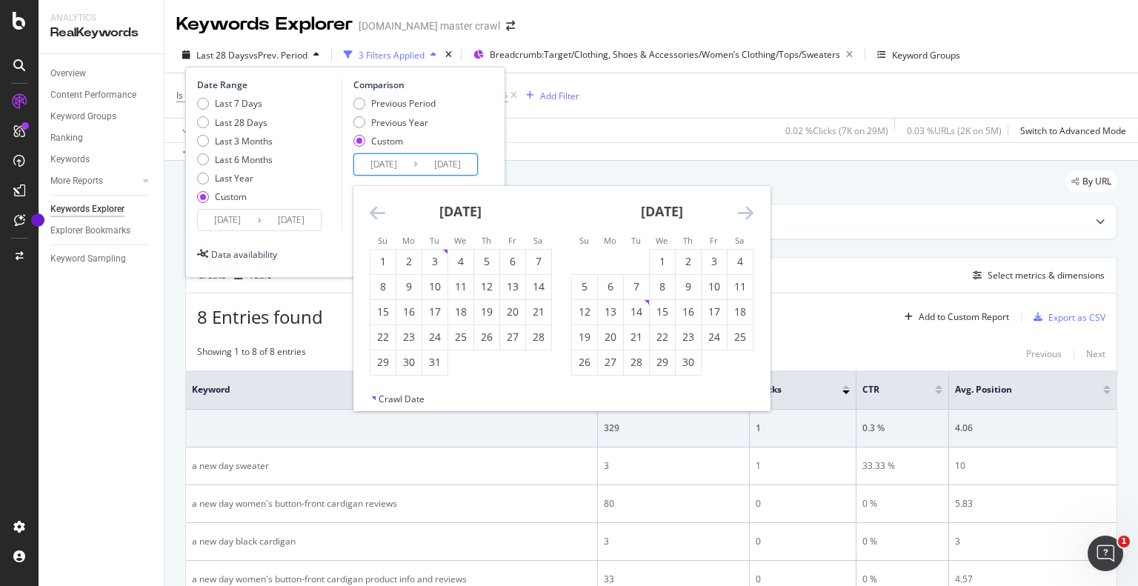
click at [382, 213] on icon "Move backward to switch to the previous month." at bounding box center [378, 213] width 16 height 18
click at [392, 361] on div "27" at bounding box center [383, 362] width 25 height 15
type input "[DATE]"
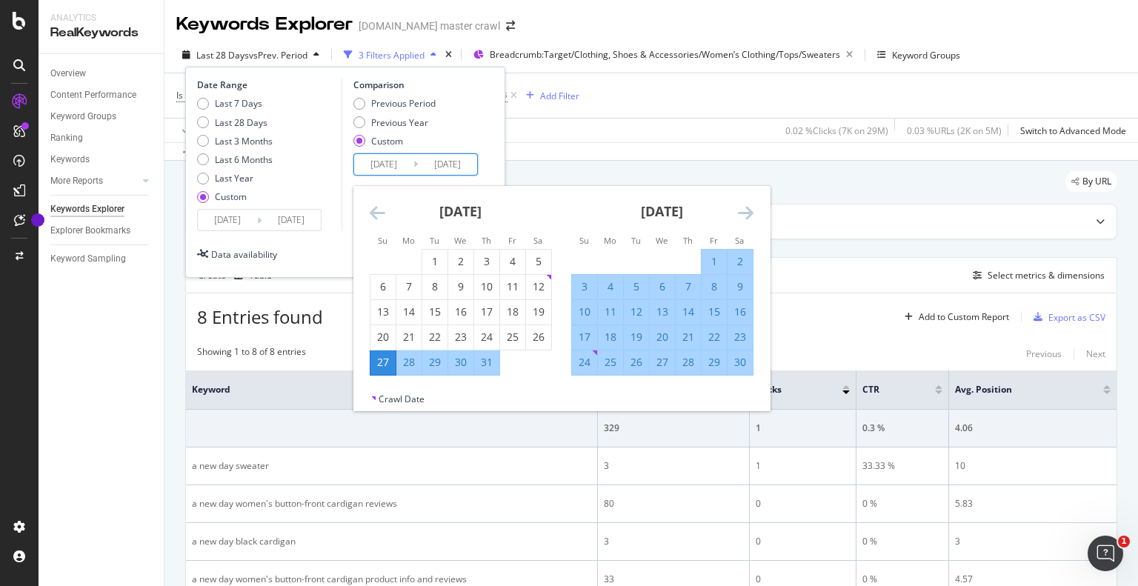
click at [740, 213] on icon "Move forward to switch to the next month." at bounding box center [746, 213] width 16 height 18
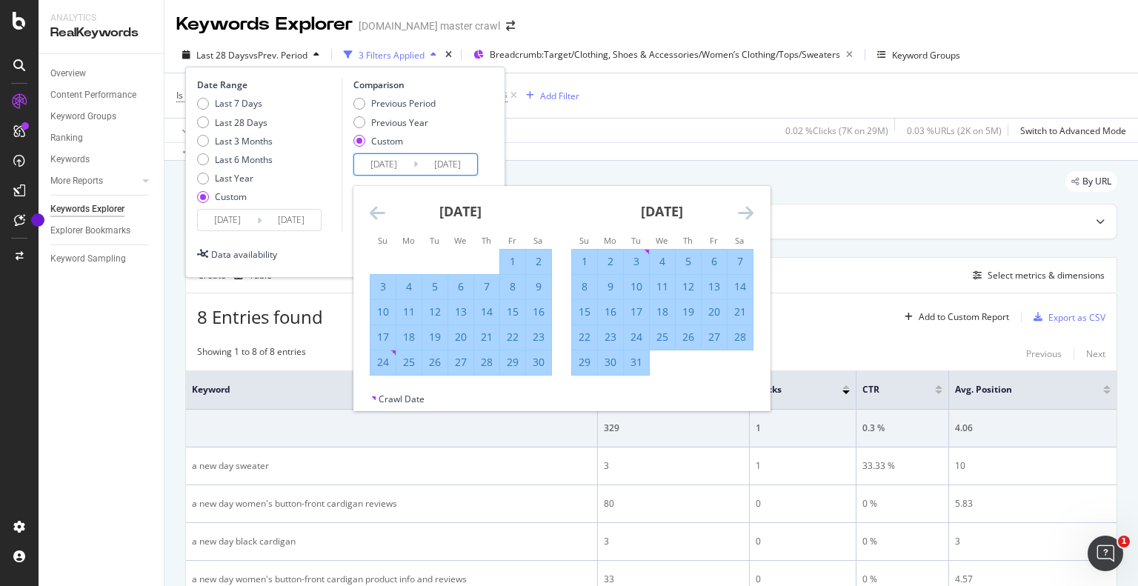
click at [740, 213] on icon "Move forward to switch to the next month." at bounding box center [746, 213] width 16 height 18
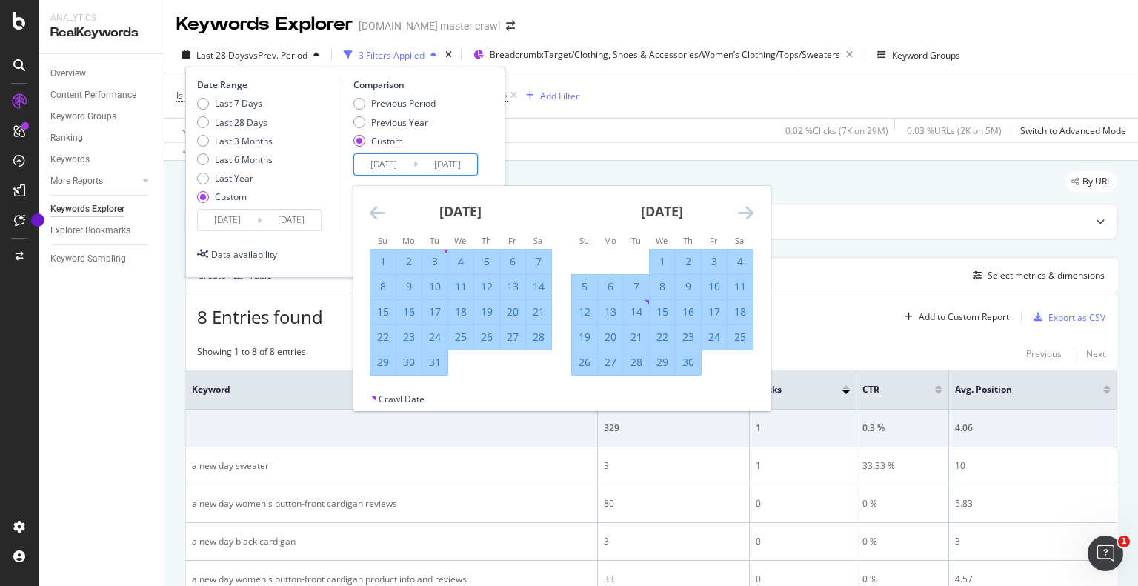
click at [740, 213] on icon "Move forward to switch to the next month." at bounding box center [746, 213] width 16 height 18
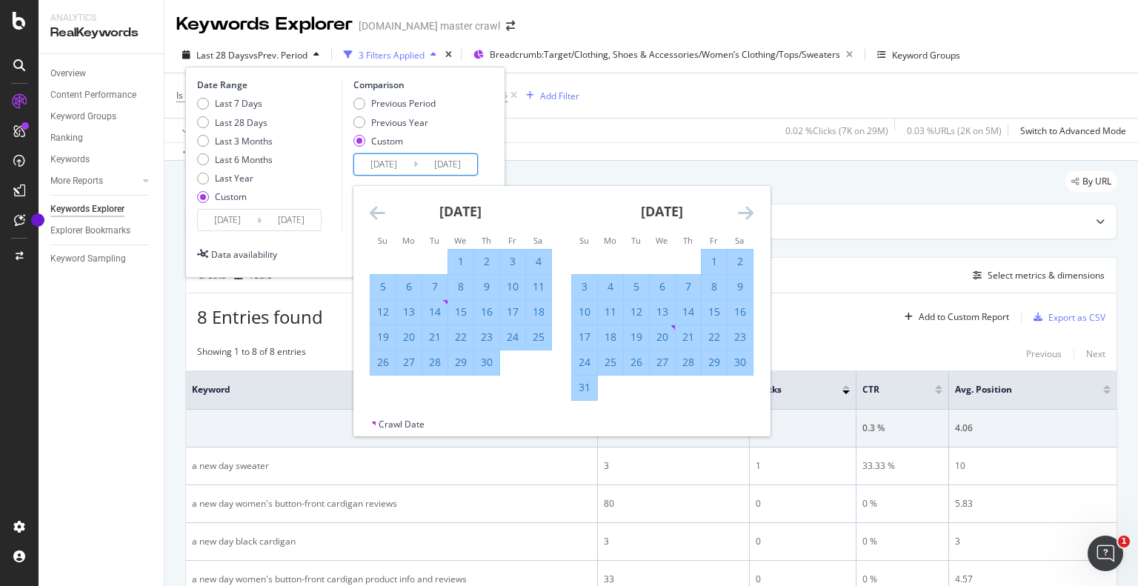
click at [747, 215] on icon "Move forward to switch to the next month." at bounding box center [746, 213] width 16 height 18
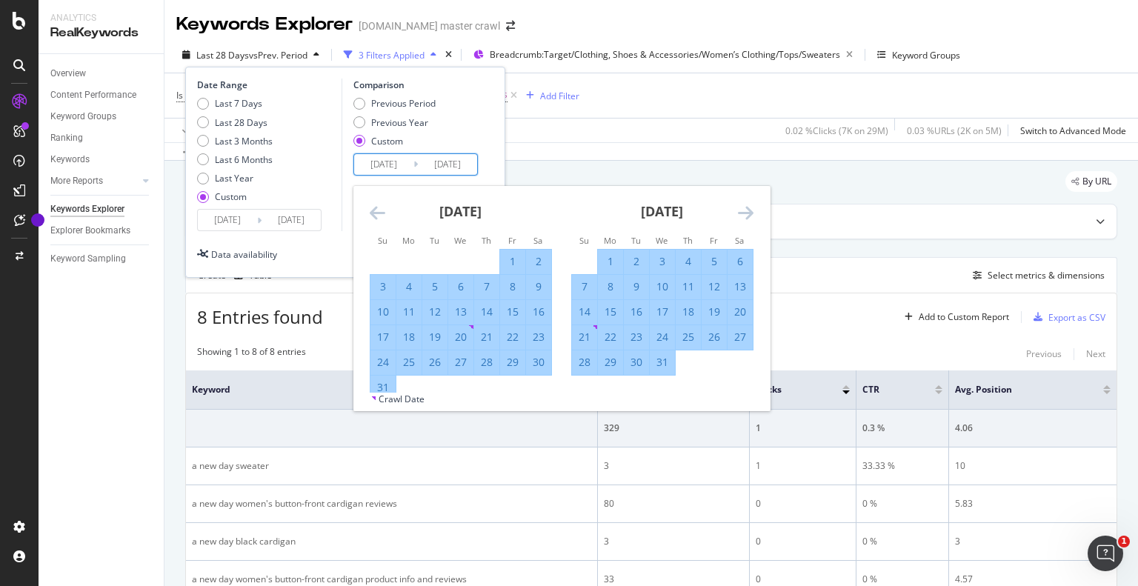
click at [735, 268] on div "6" at bounding box center [740, 261] width 25 height 15
type input "[DATE]"
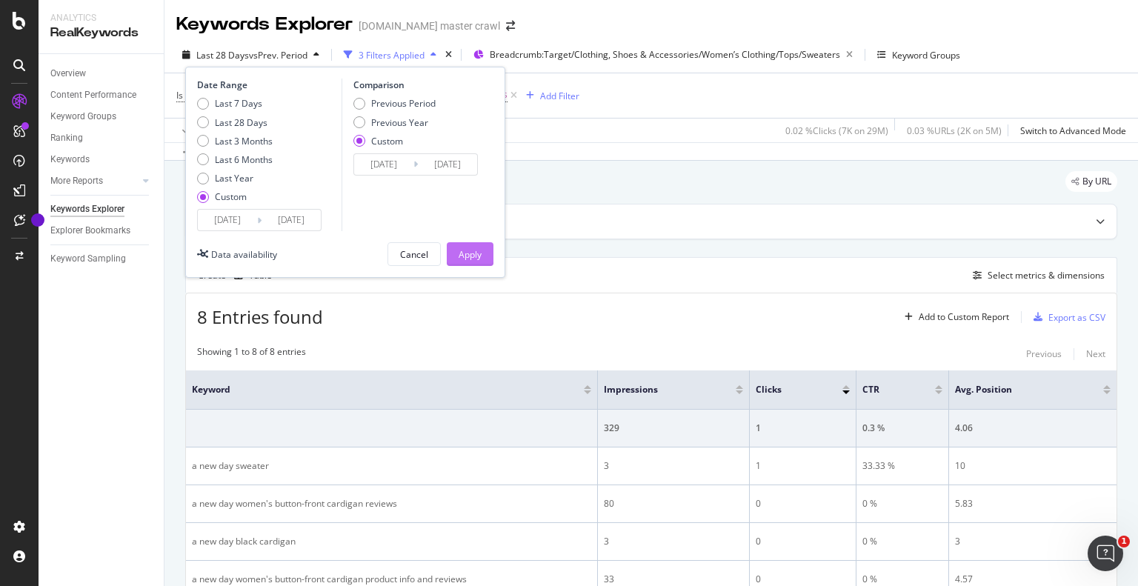
click at [477, 259] on div "Apply" at bounding box center [470, 254] width 23 height 13
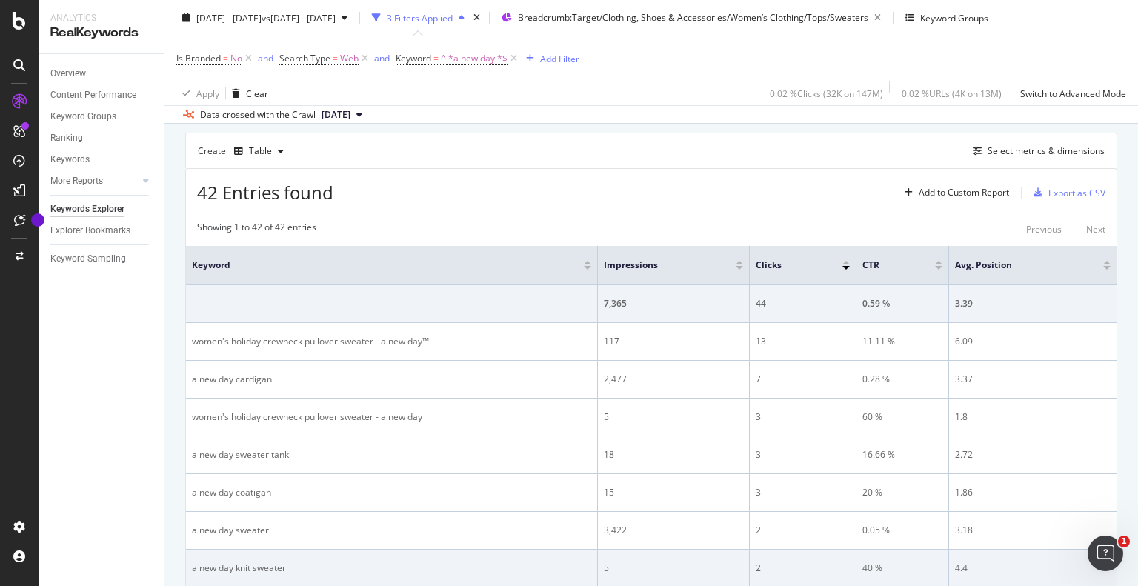
scroll to position [74, 0]
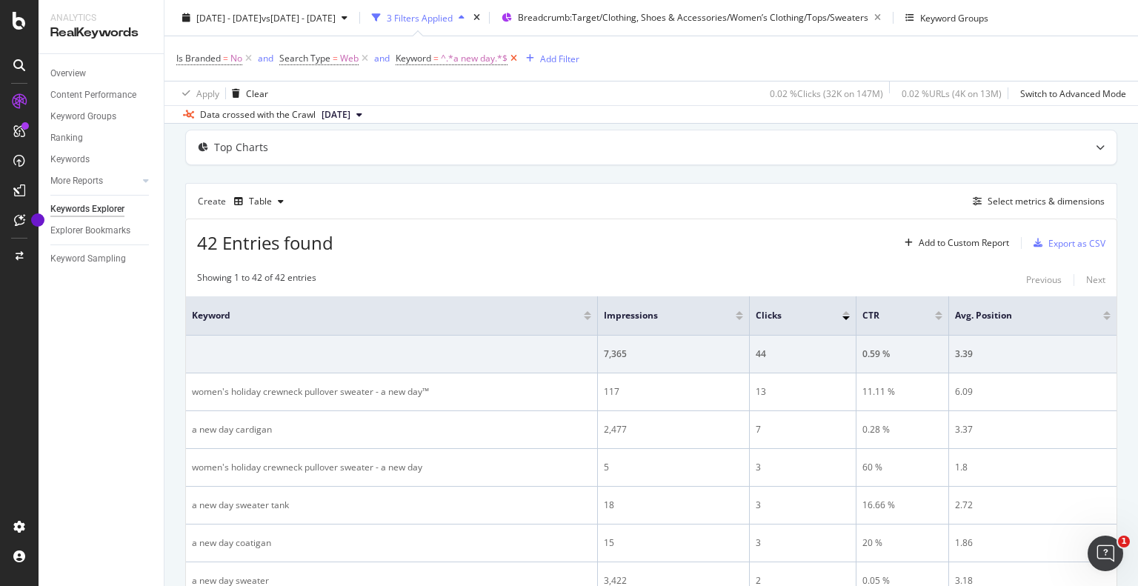
click at [511, 59] on icon at bounding box center [514, 58] width 13 height 15
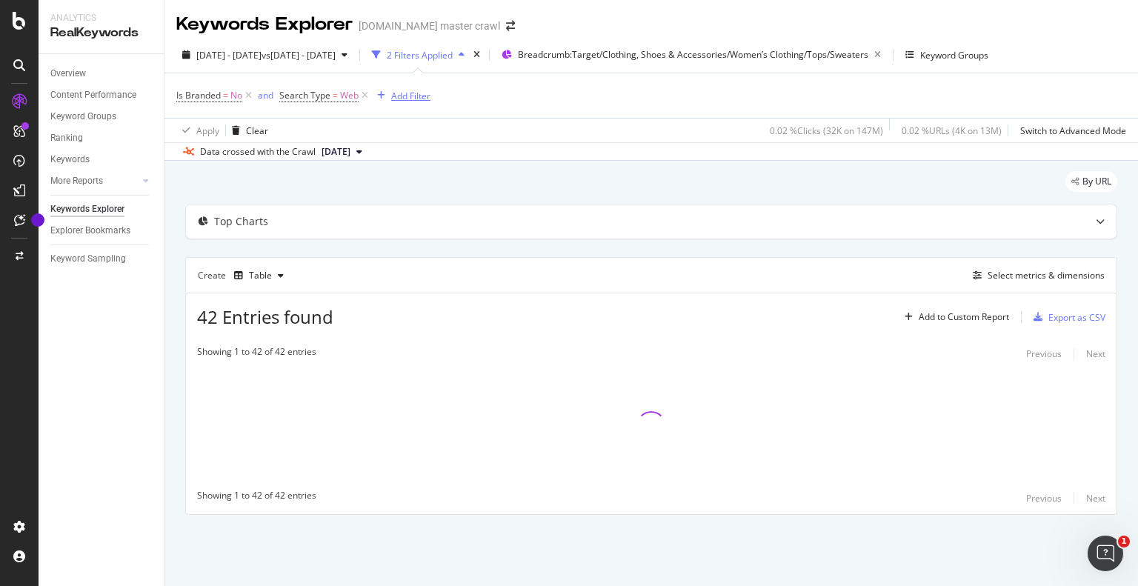
click at [394, 96] on div "Add Filter" at bounding box center [410, 96] width 39 height 13
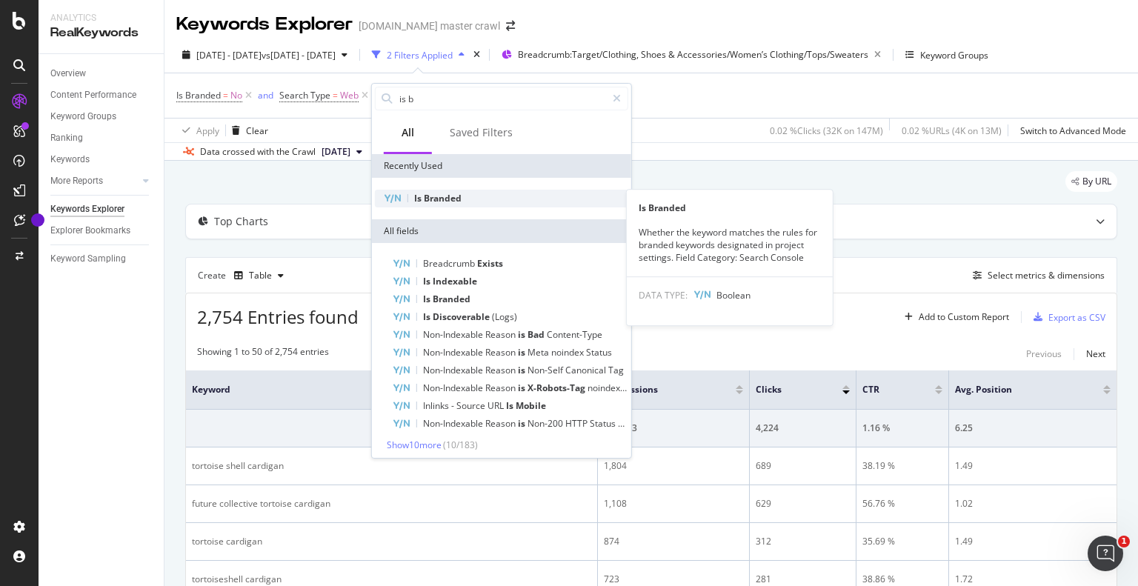
type input "is b"
click at [440, 202] on span "Branded" at bounding box center [443, 198] width 38 height 13
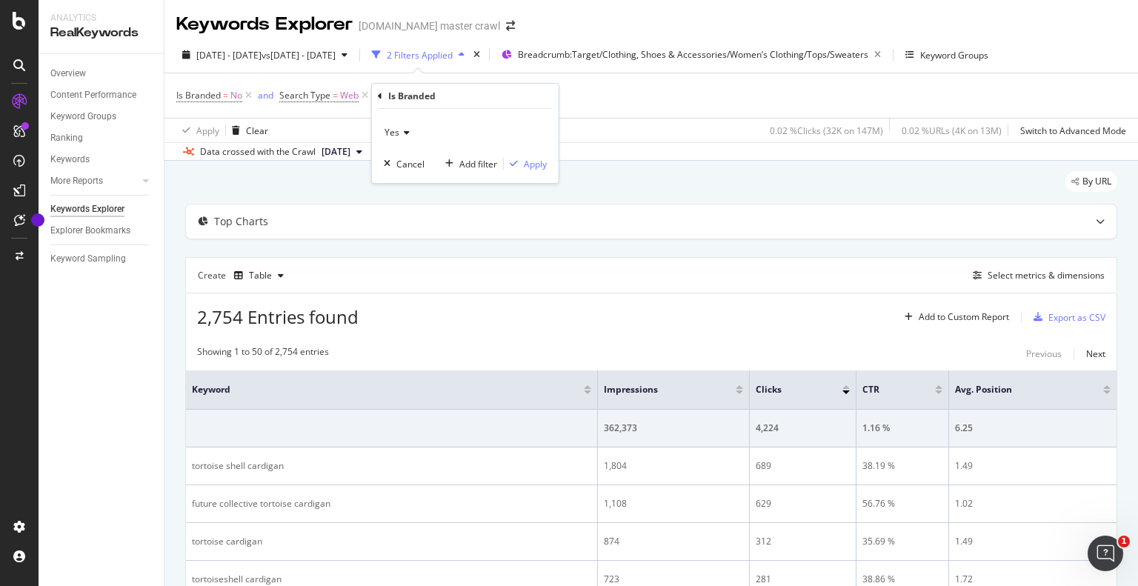
click at [410, 138] on div "Yes" at bounding box center [465, 133] width 163 height 24
click at [414, 162] on div "Yes" at bounding box center [467, 162] width 159 height 19
click at [521, 162] on div "button" at bounding box center [514, 163] width 20 height 9
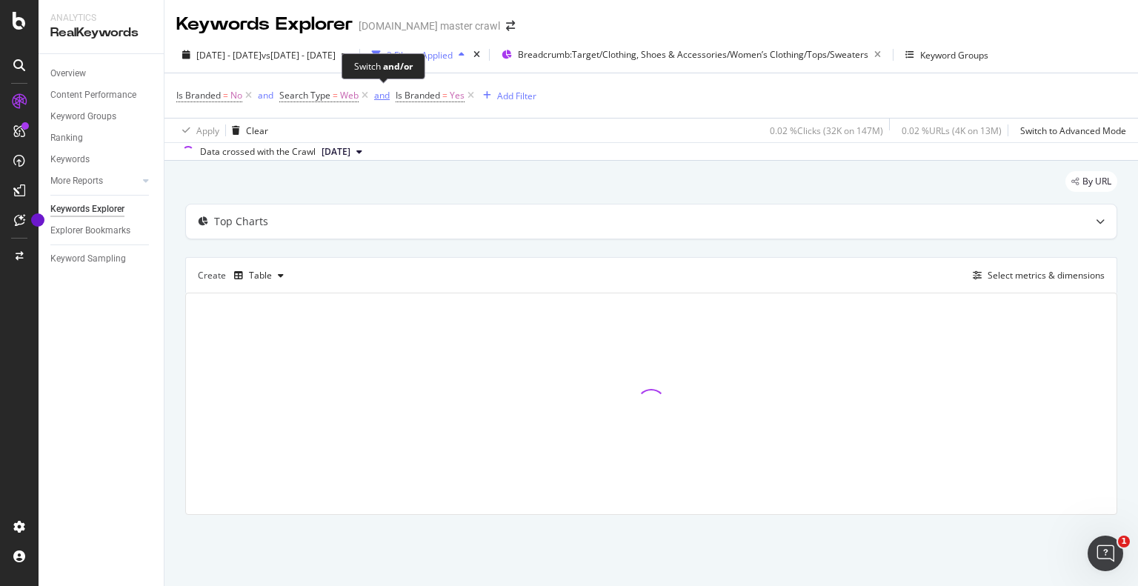
click at [382, 96] on div "and" at bounding box center [382, 95] width 16 height 13
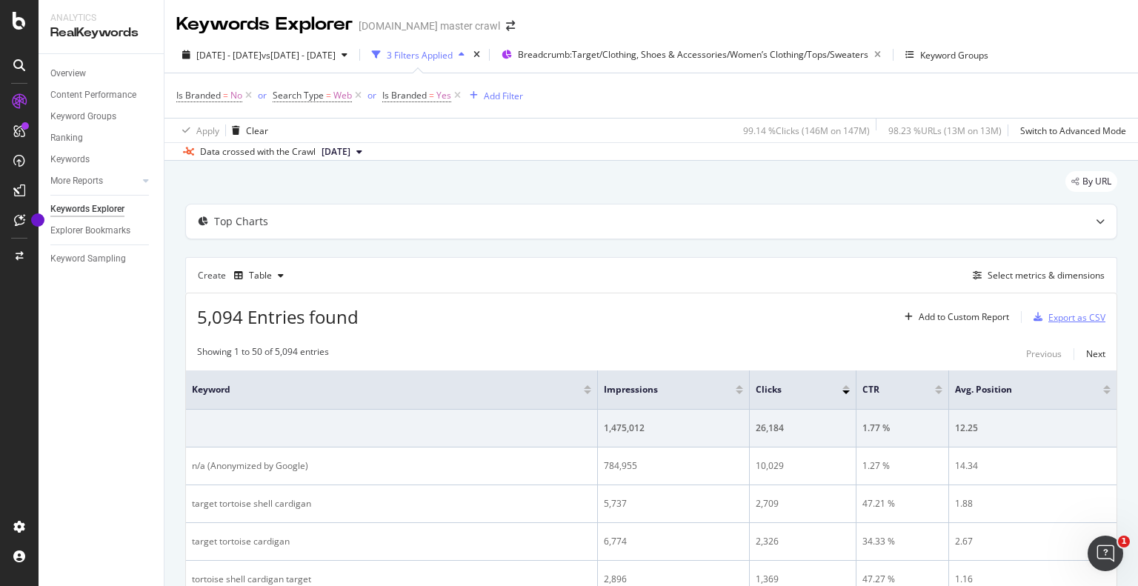
click at [1049, 309] on div "Export as CSV" at bounding box center [1067, 317] width 78 height 22
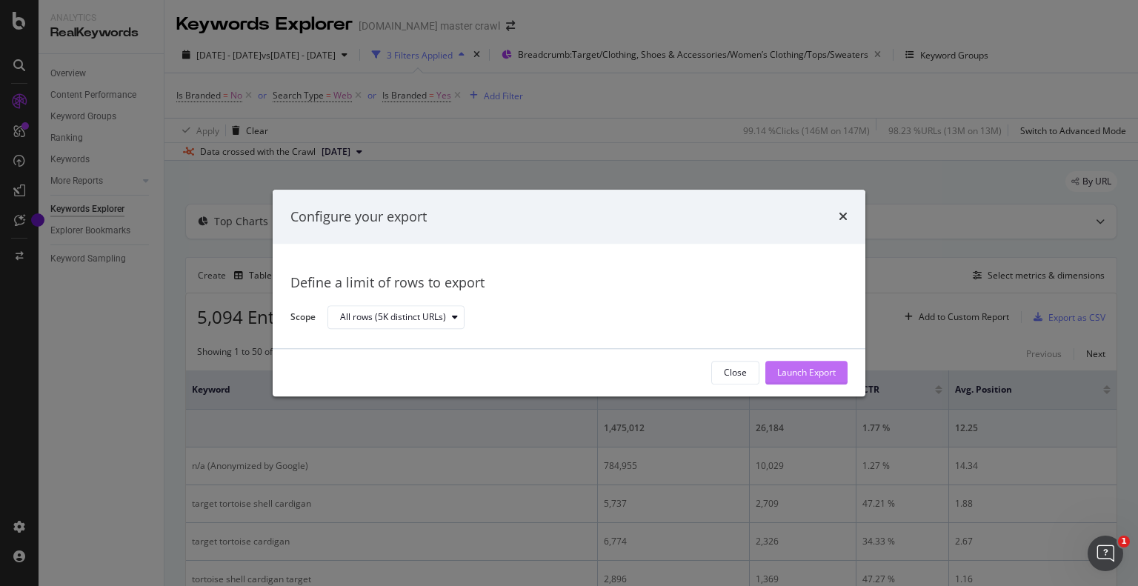
click at [826, 364] on div "Launch Export" at bounding box center [806, 373] width 59 height 22
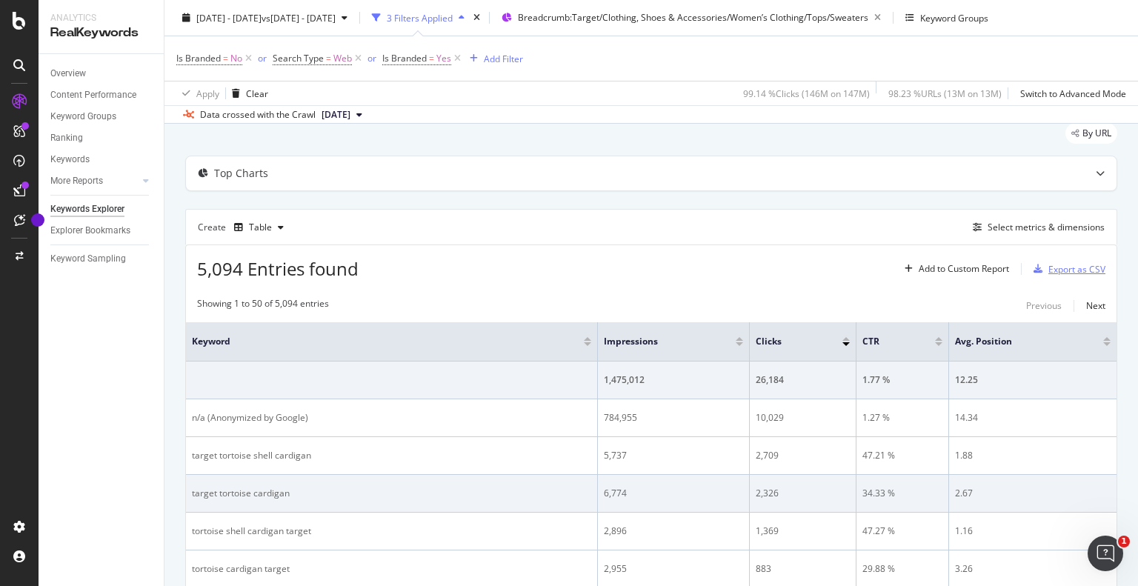
scroll to position [74, 0]
